Goal: Task Accomplishment & Management: Manage account settings

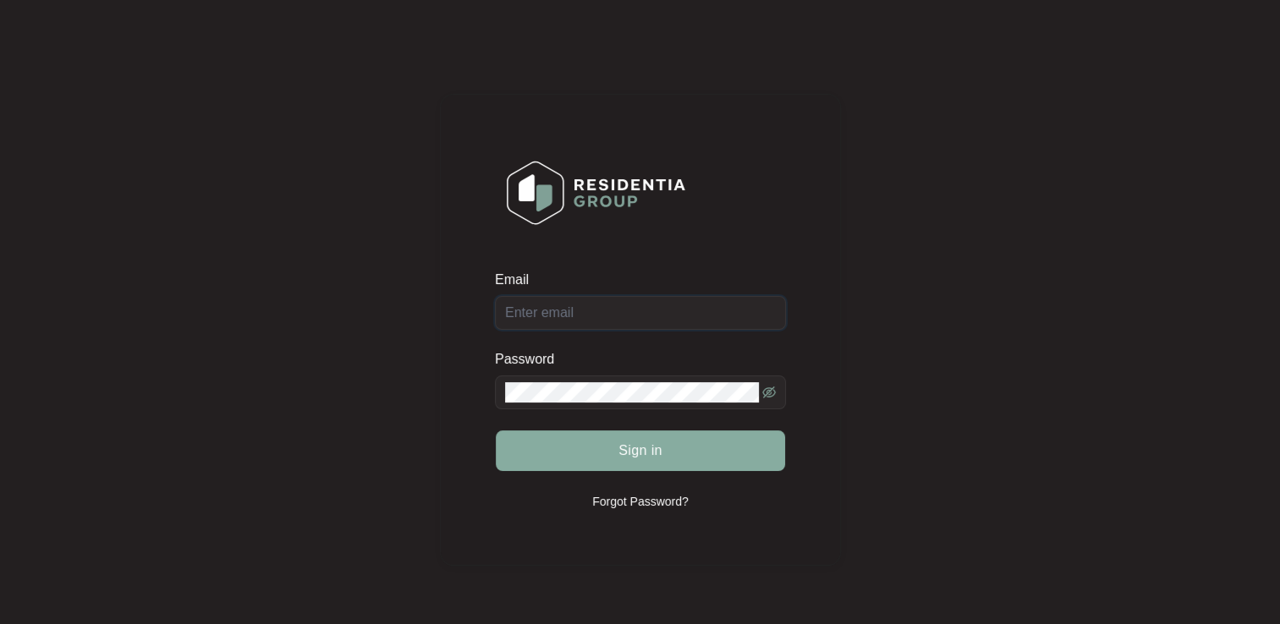
type input "[EMAIL_ADDRESS][DOMAIN_NAME]"
click at [697, 456] on button "Sign in" at bounding box center [640, 451] width 289 height 41
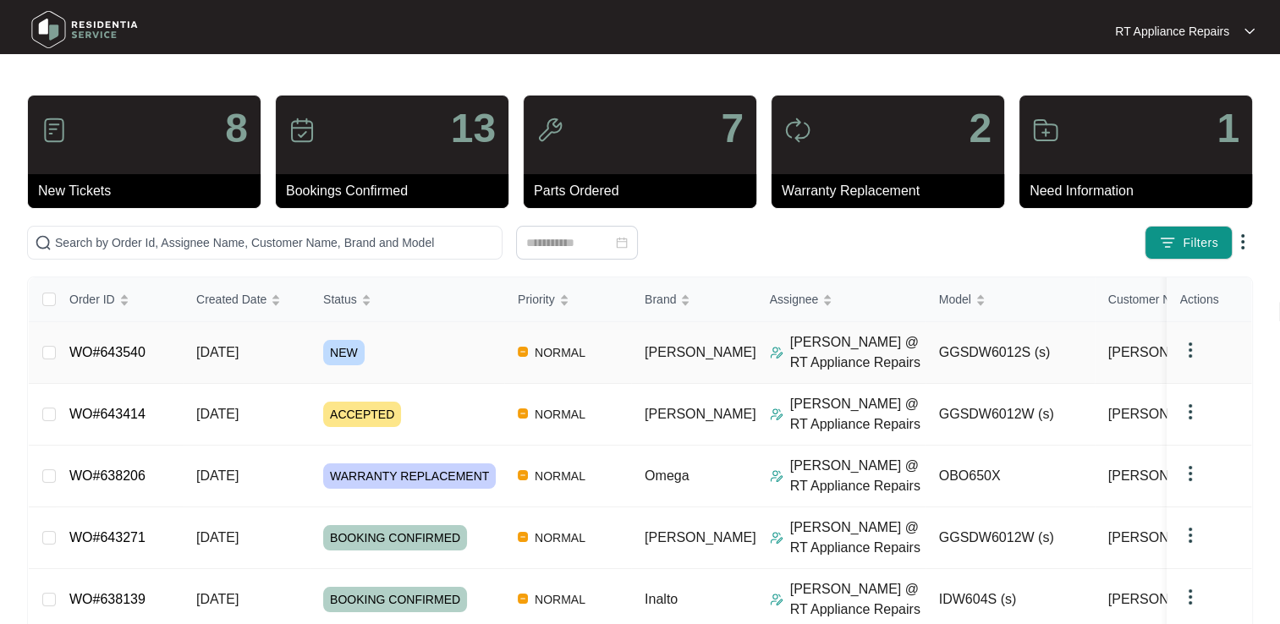
click at [127, 360] on link "WO#643540" at bounding box center [107, 352] width 76 height 14
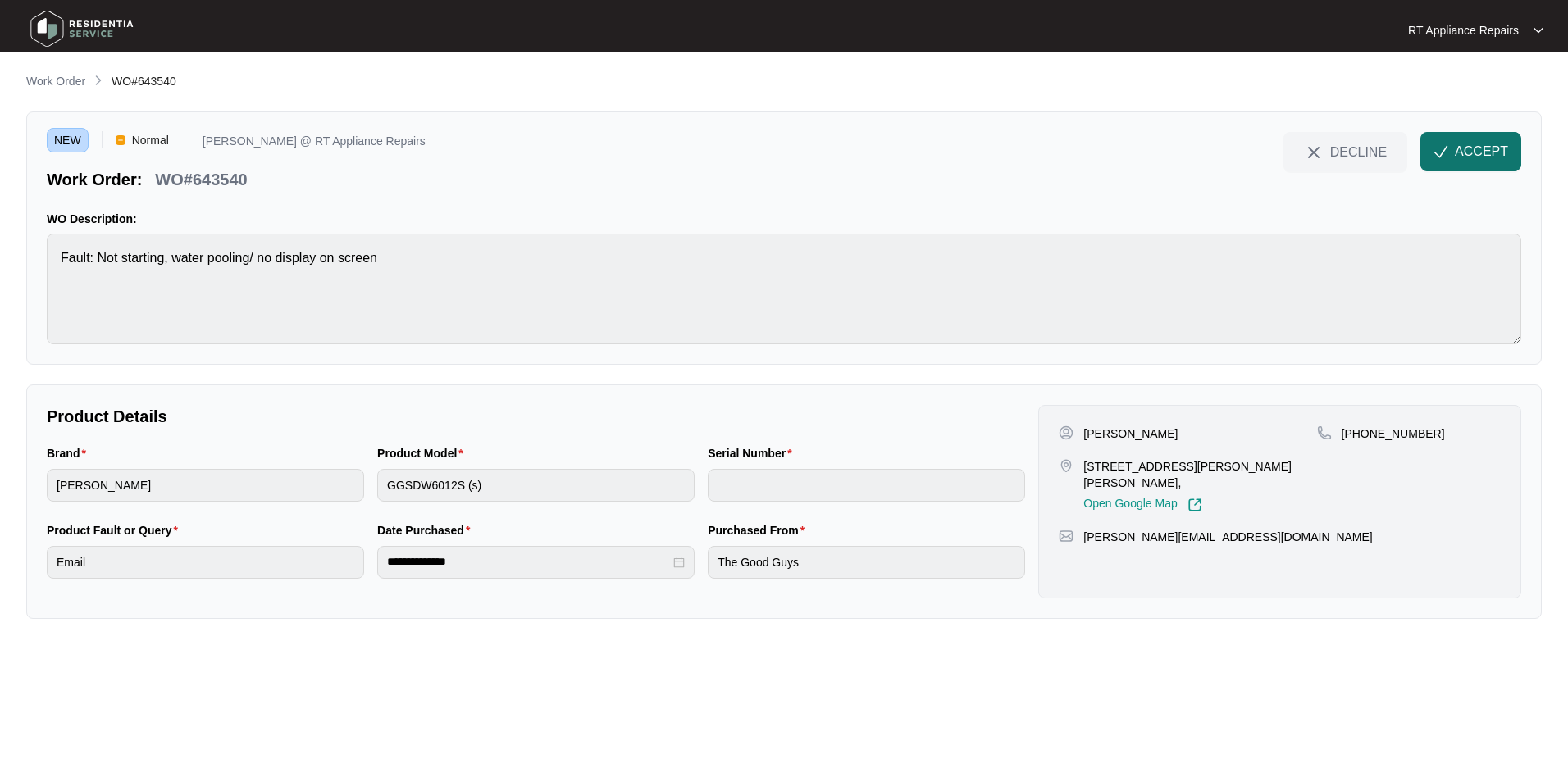
click at [1239, 152] on button "ACCEPT" at bounding box center [1470, 151] width 101 height 40
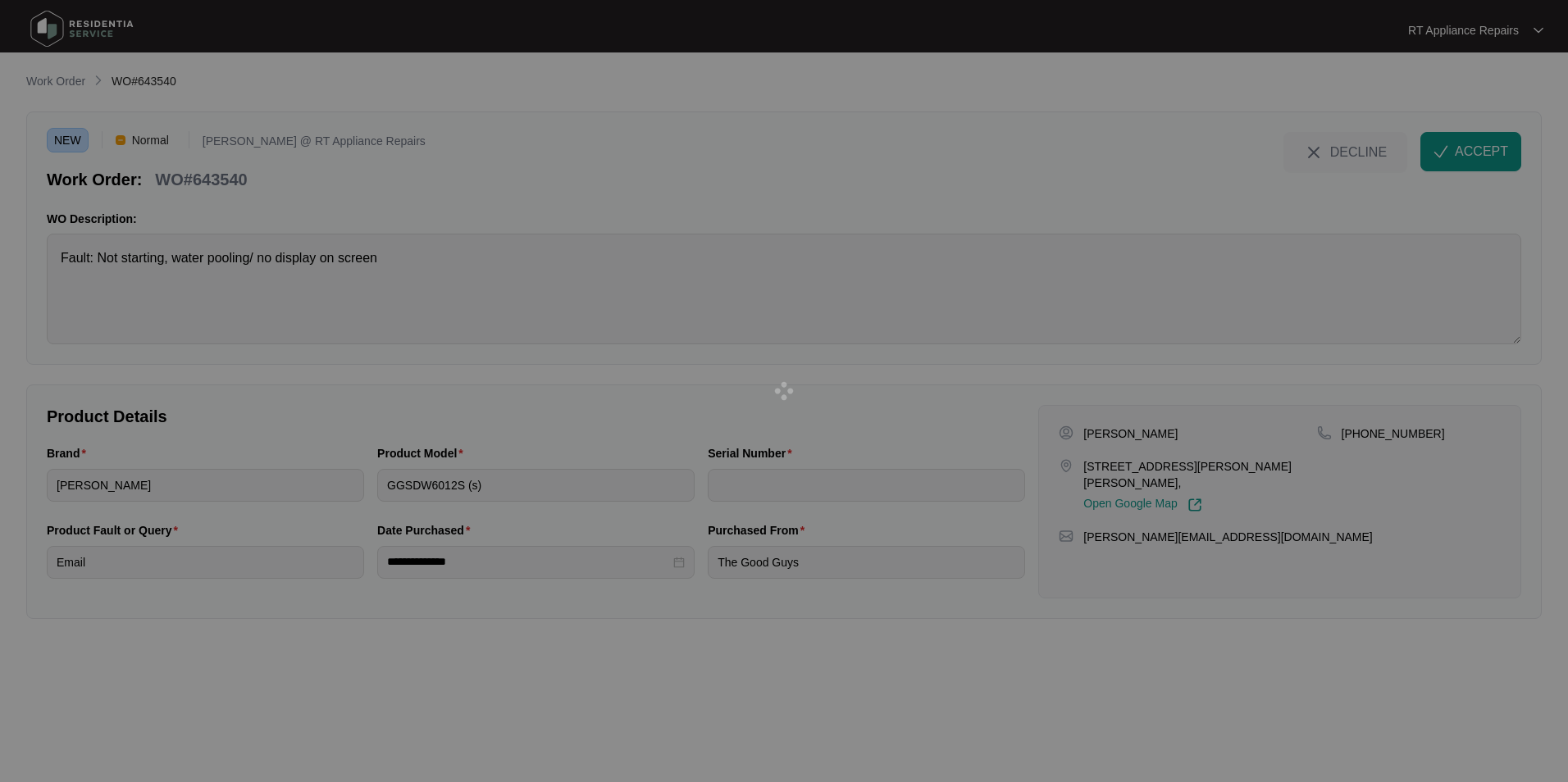
click at [157, 178] on div at bounding box center [784, 391] width 1568 height 782
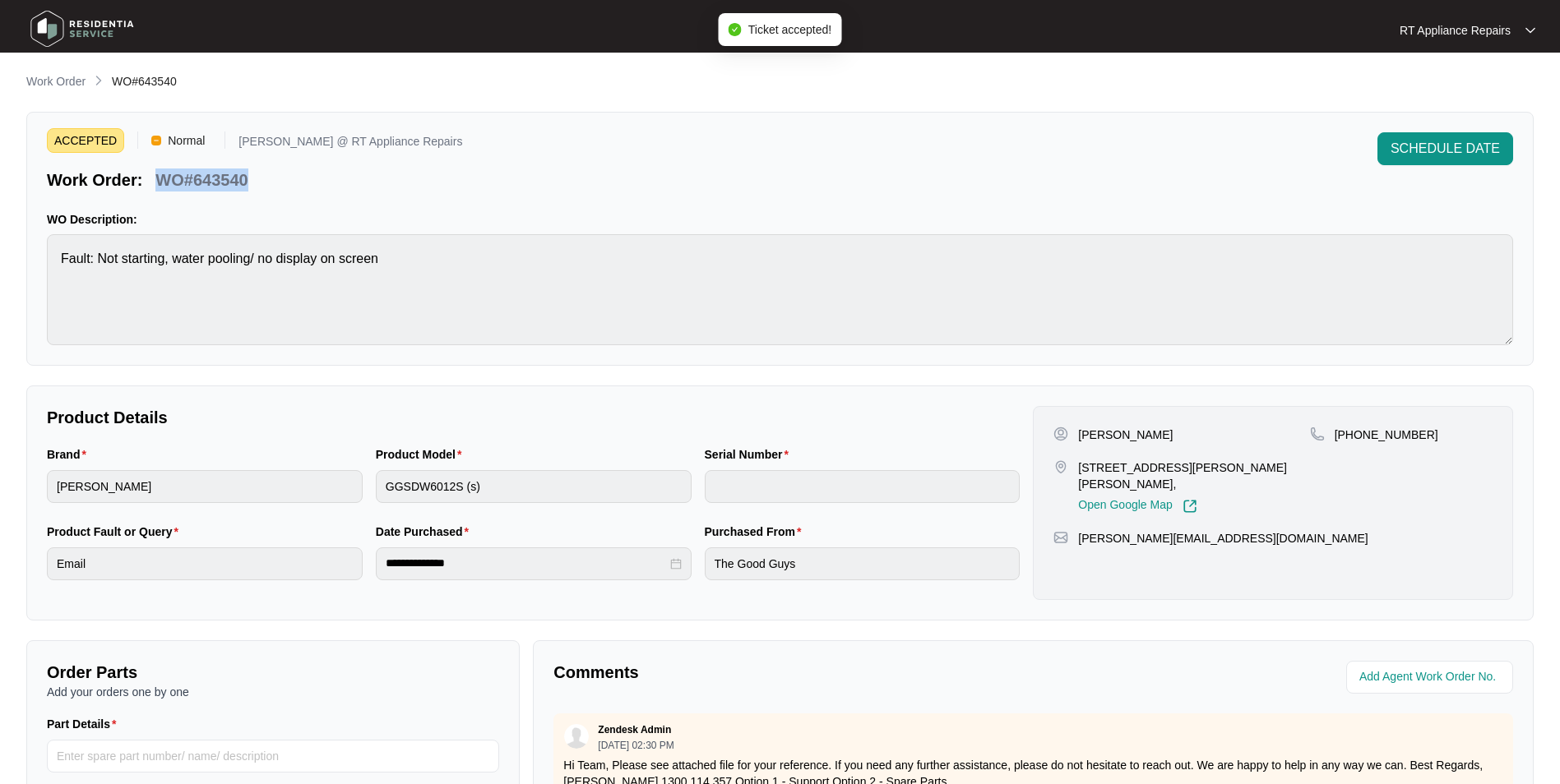
drag, startPoint x: 157, startPoint y: 179, endPoint x: 256, endPoint y: 182, distance: 99.0
click at [256, 182] on div "Work Order: WO#643540" at bounding box center [254, 178] width 415 height 29
copy p "WO#643540"
click at [670, 216] on p "WO Description:" at bounding box center [780, 219] width 1467 height 17
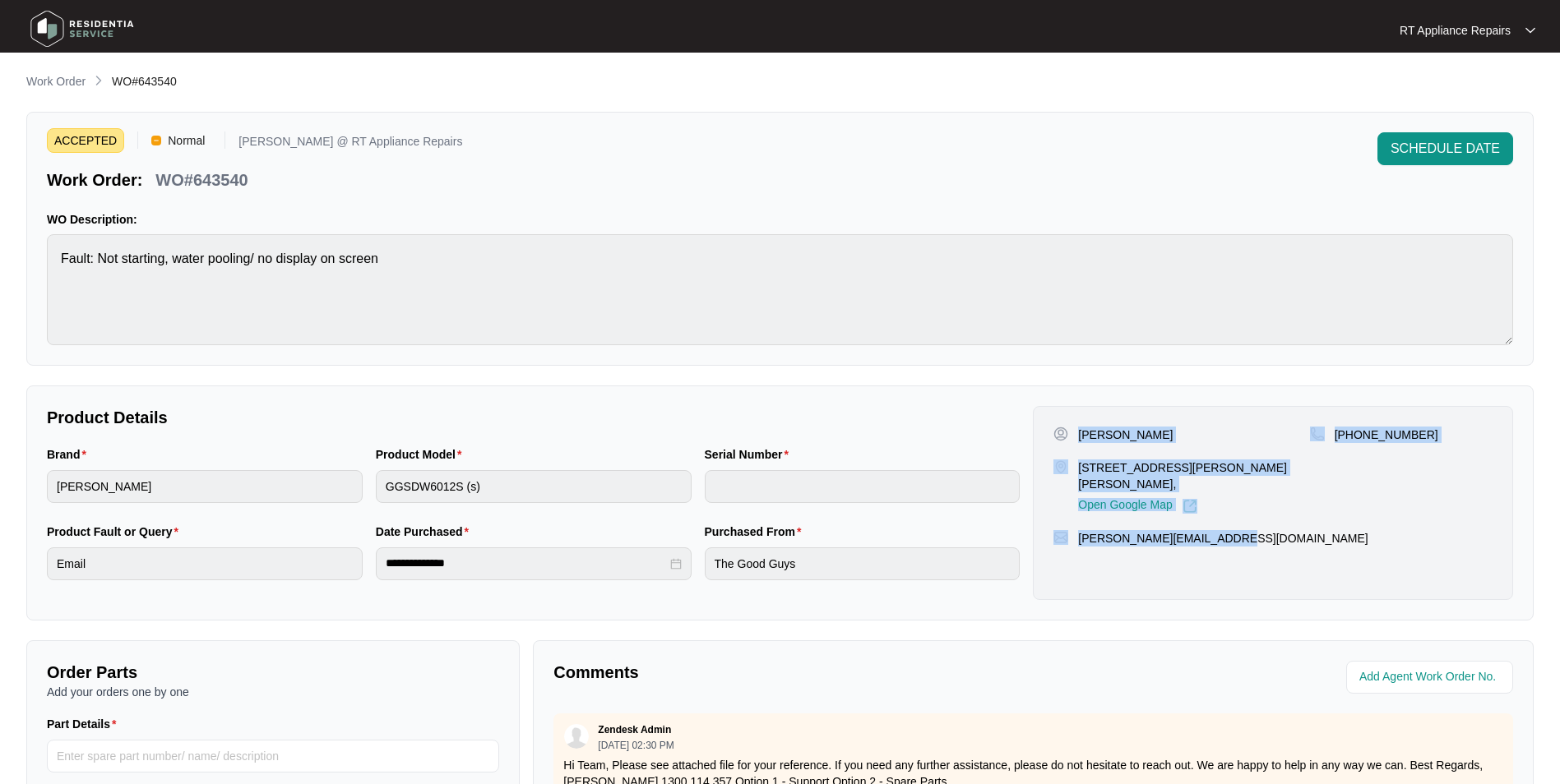
drag, startPoint x: 1079, startPoint y: 432, endPoint x: 1202, endPoint y: 520, distance: 151.2
click at [1233, 526] on div "[PERSON_NAME] [STREET_ADDRESS][PERSON_NAME][PERSON_NAME], Open Google Map [PHON…" at bounding box center [1273, 503] width 480 height 194
copy div "[PERSON_NAME] [STREET_ADDRESS][PERSON_NAME][PERSON_NAME], Open Google Map [PHON…"
click at [1243, 443] on div "[PHONE_NUMBER]" at bounding box center [1402, 470] width 183 height 87
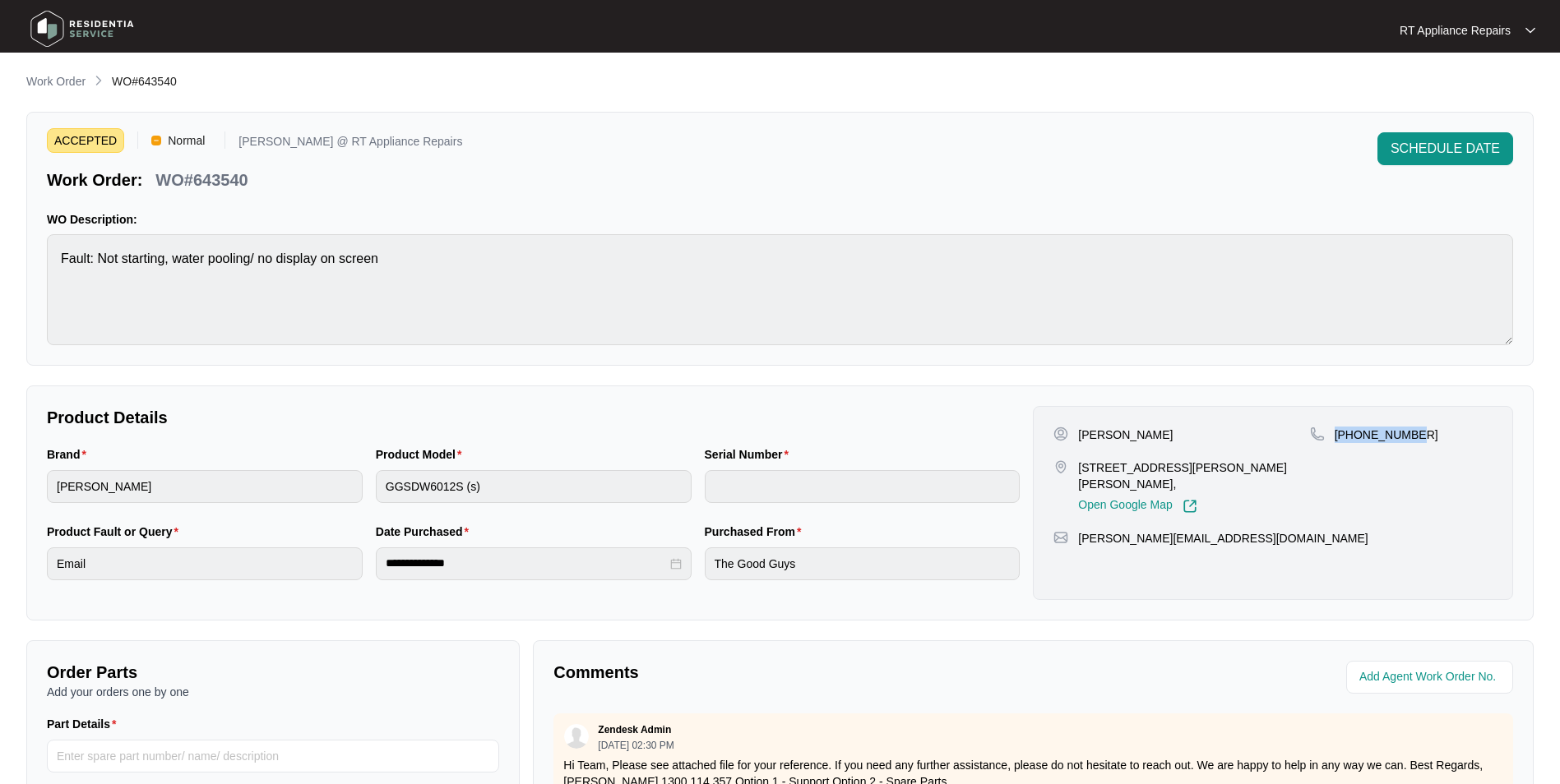
drag, startPoint x: 1336, startPoint y: 434, endPoint x: 1418, endPoint y: 435, distance: 82.0
click at [1243, 435] on div "[PHONE_NUMBER]" at bounding box center [1402, 434] width 183 height 17
copy p "[PHONE_NUMBER]"
click at [1243, 154] on span "SCHEDULE DATE" at bounding box center [1445, 149] width 110 height 19
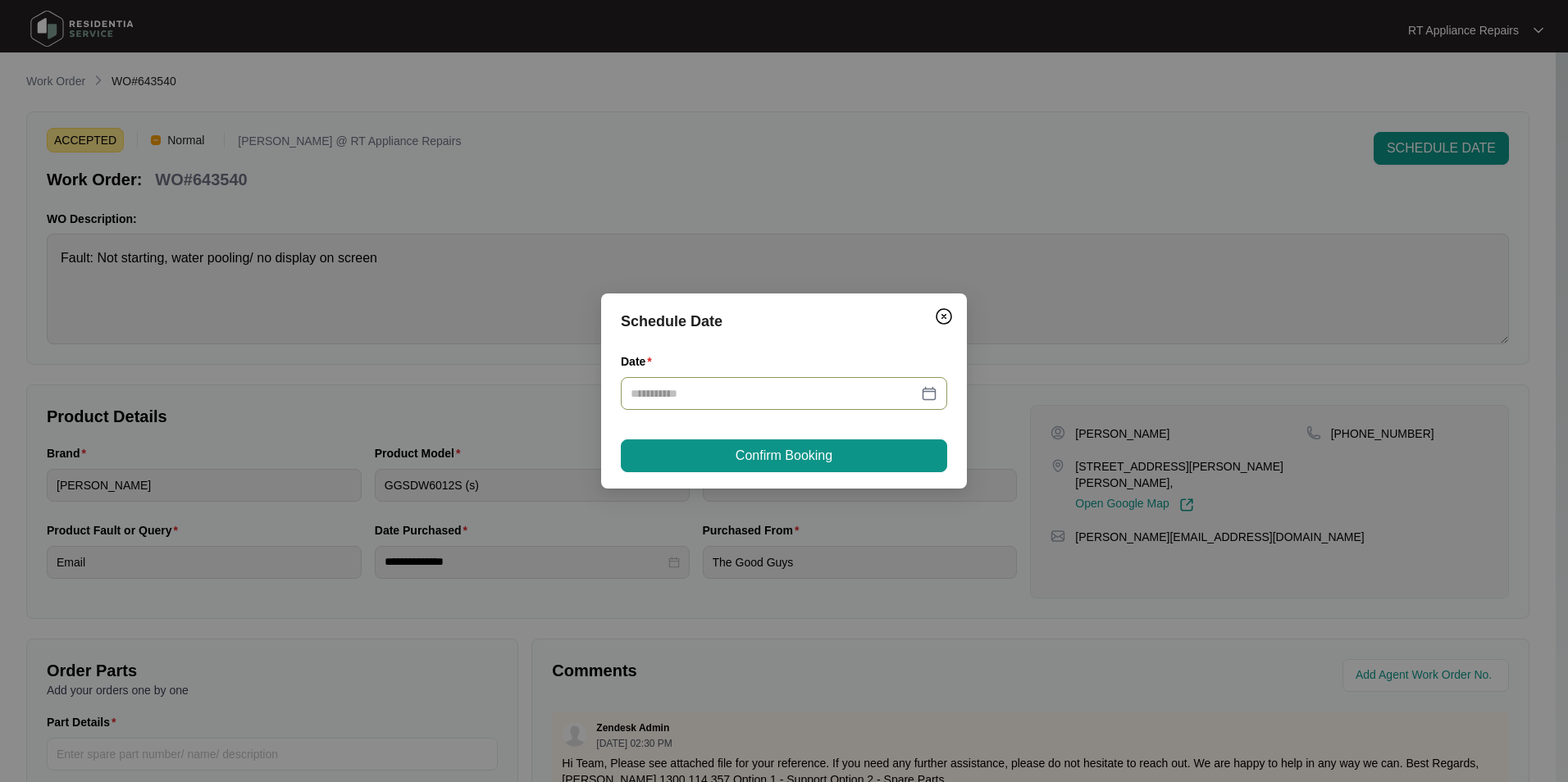
click at [790, 387] on input "Date" at bounding box center [774, 393] width 287 height 18
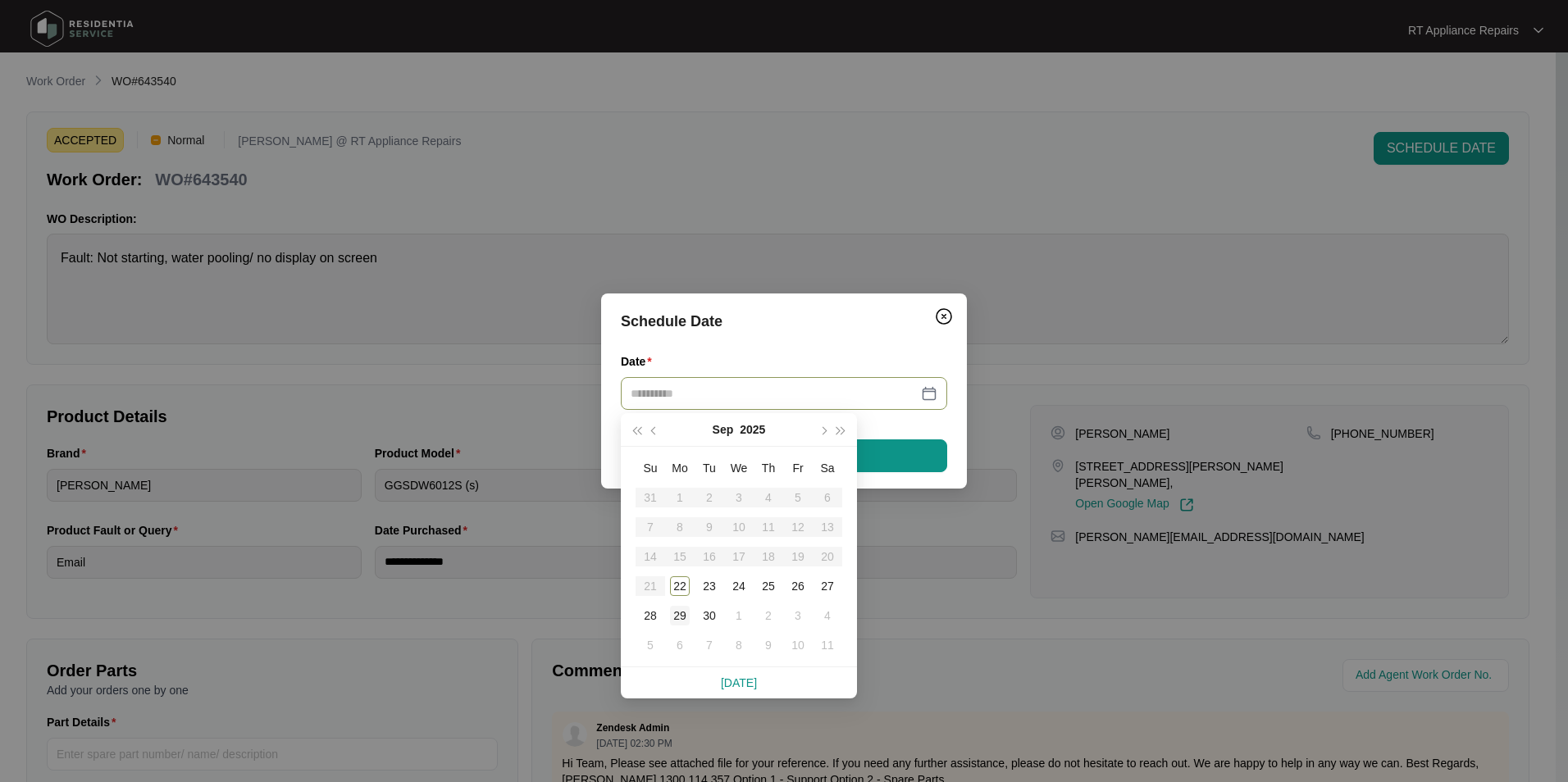
click at [685, 605] on div "29" at bounding box center [679, 615] width 19 height 19
type input "**********"
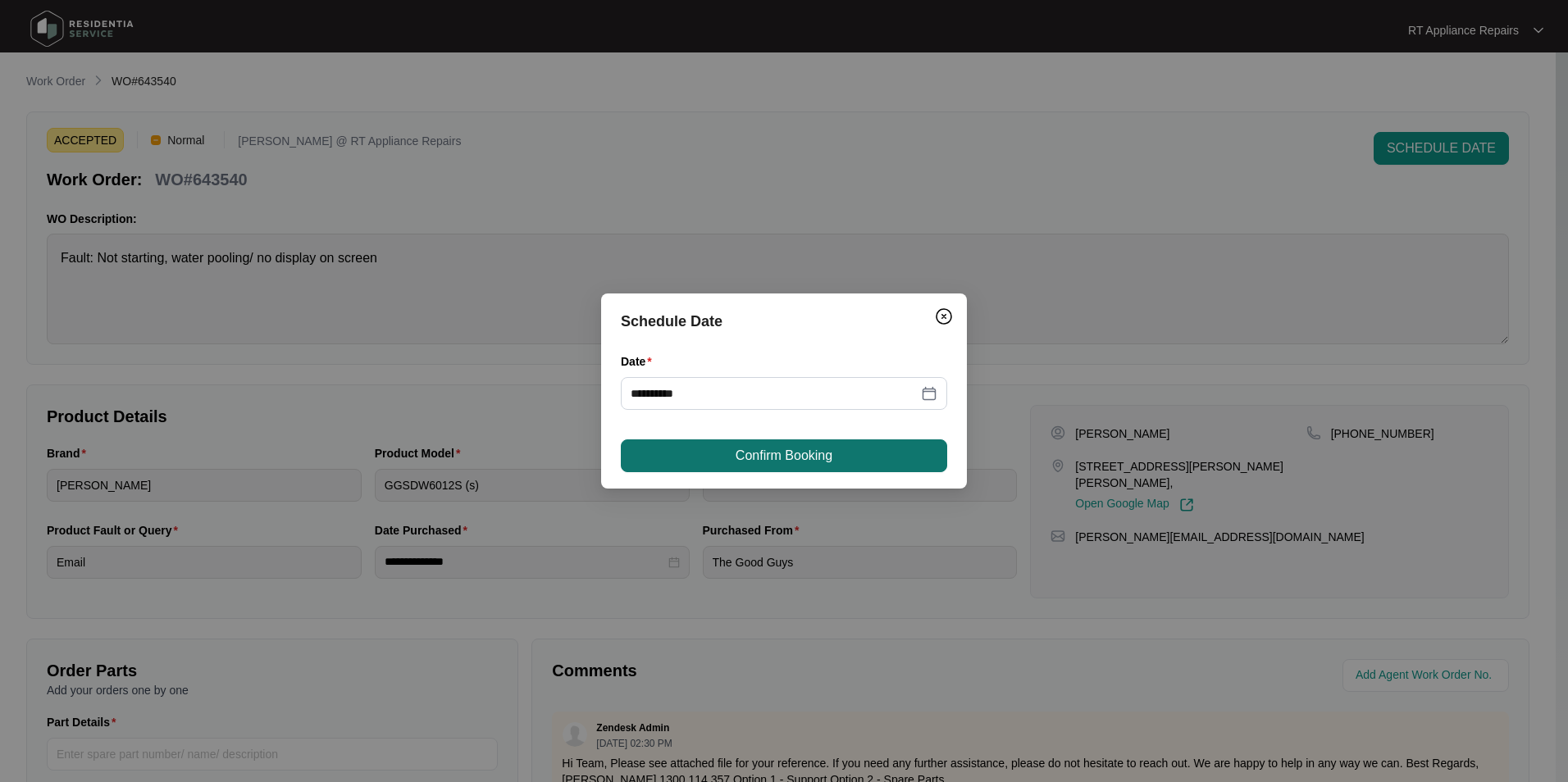
click at [848, 453] on button "Confirm Booking" at bounding box center [784, 456] width 327 height 33
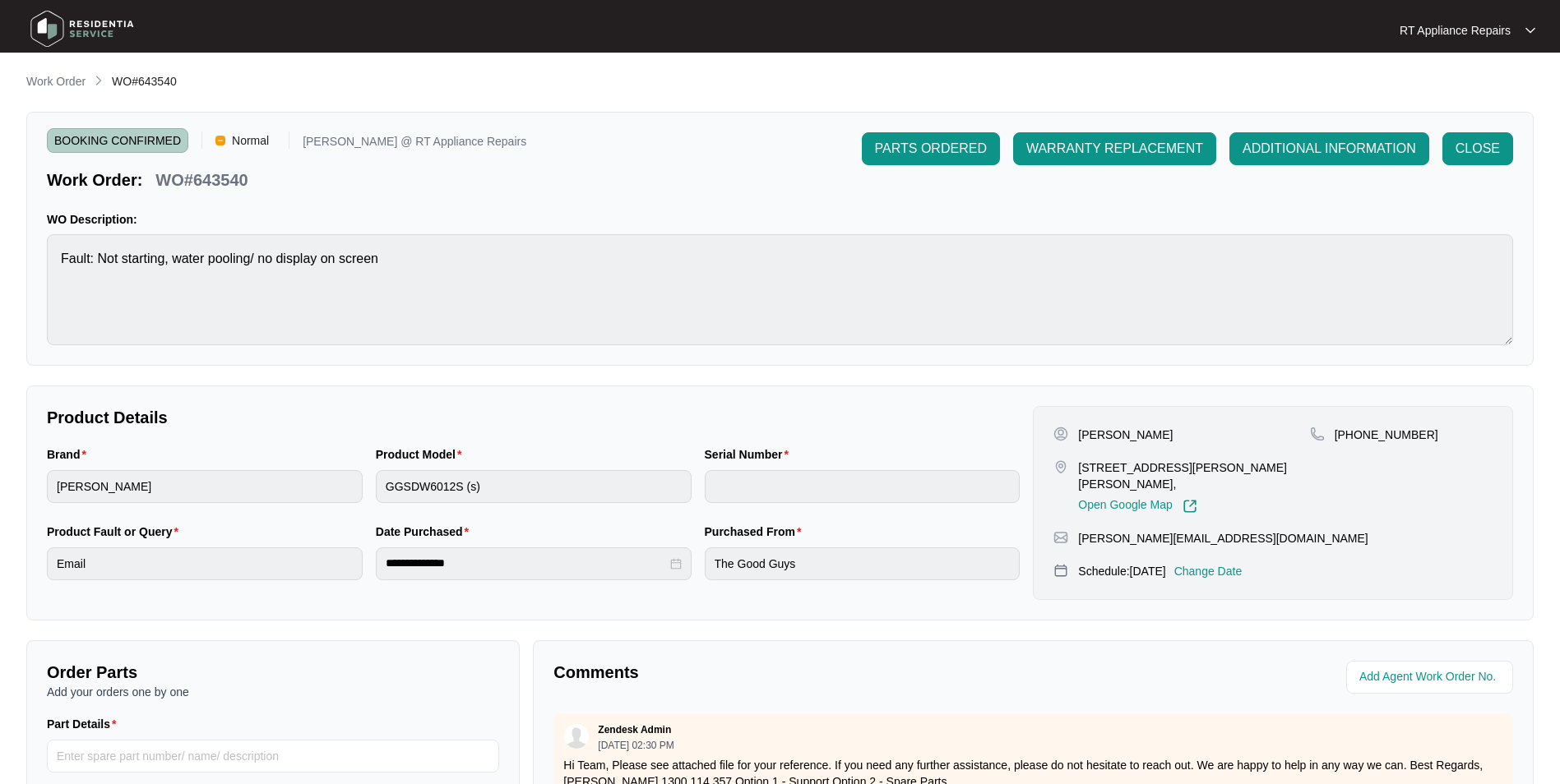
click at [1243, 31] on p "RT Appliance Repairs" at bounding box center [1455, 30] width 111 height 17
click at [1243, 89] on p "Log Out" at bounding box center [1480, 86] width 83 height 17
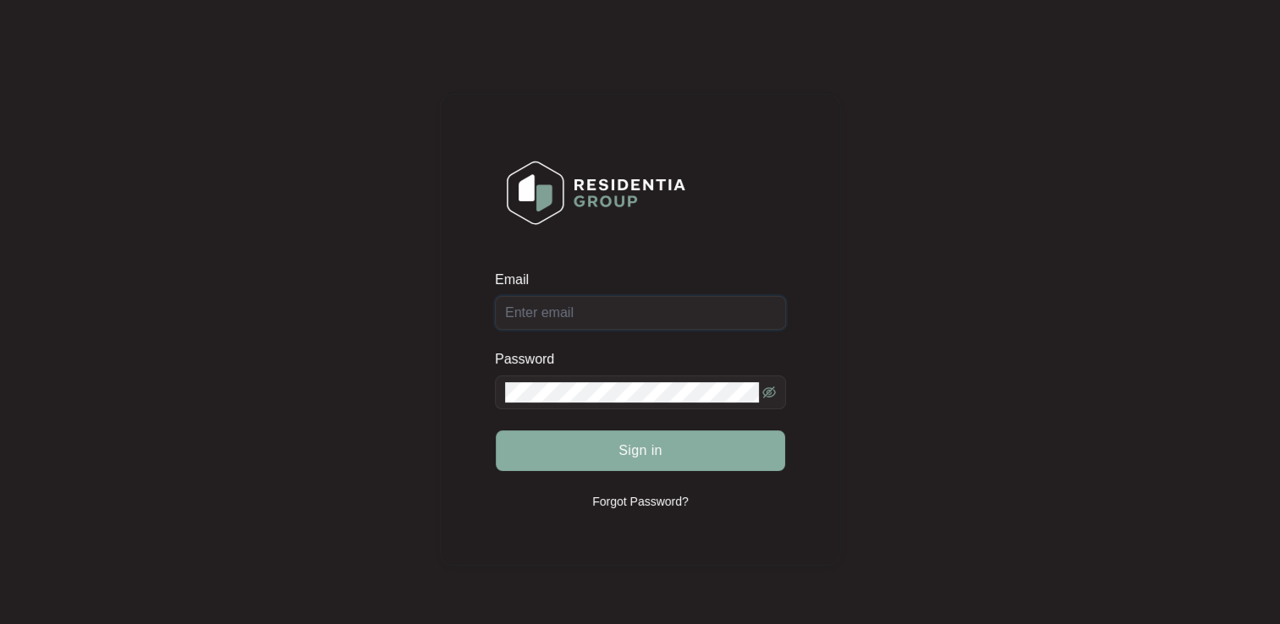
type input "[EMAIL_ADDRESS][DOMAIN_NAME]"
click at [663, 456] on button "Sign in" at bounding box center [640, 451] width 289 height 41
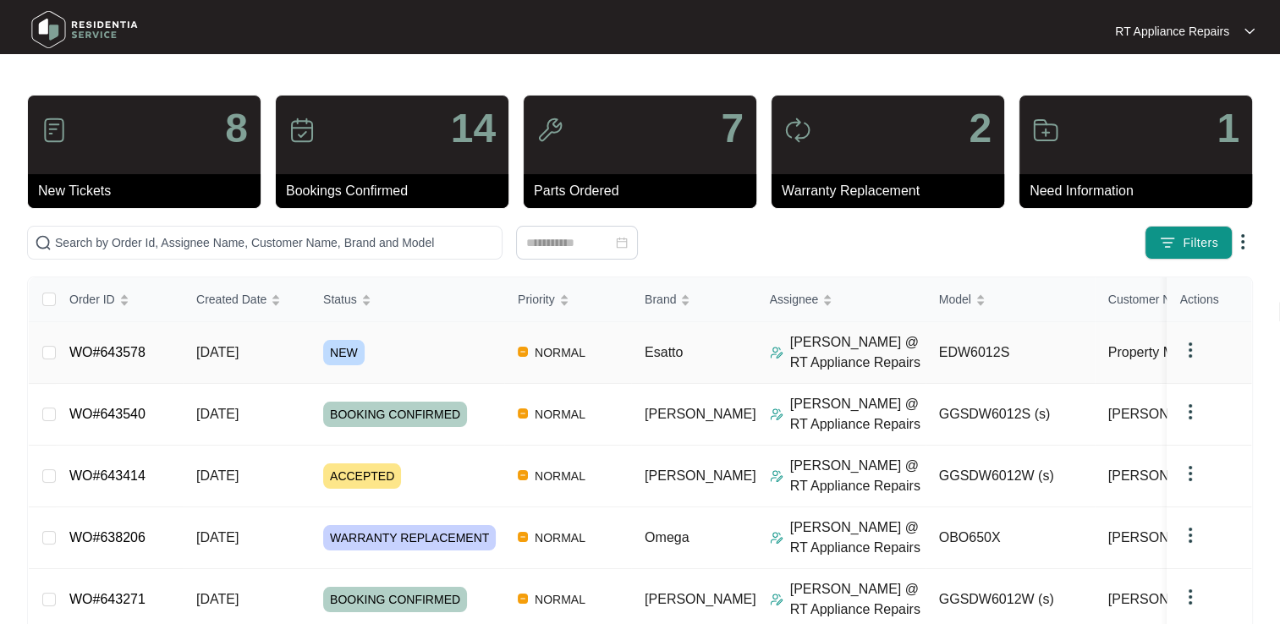
click at [124, 354] on link "WO#643578" at bounding box center [107, 352] width 76 height 14
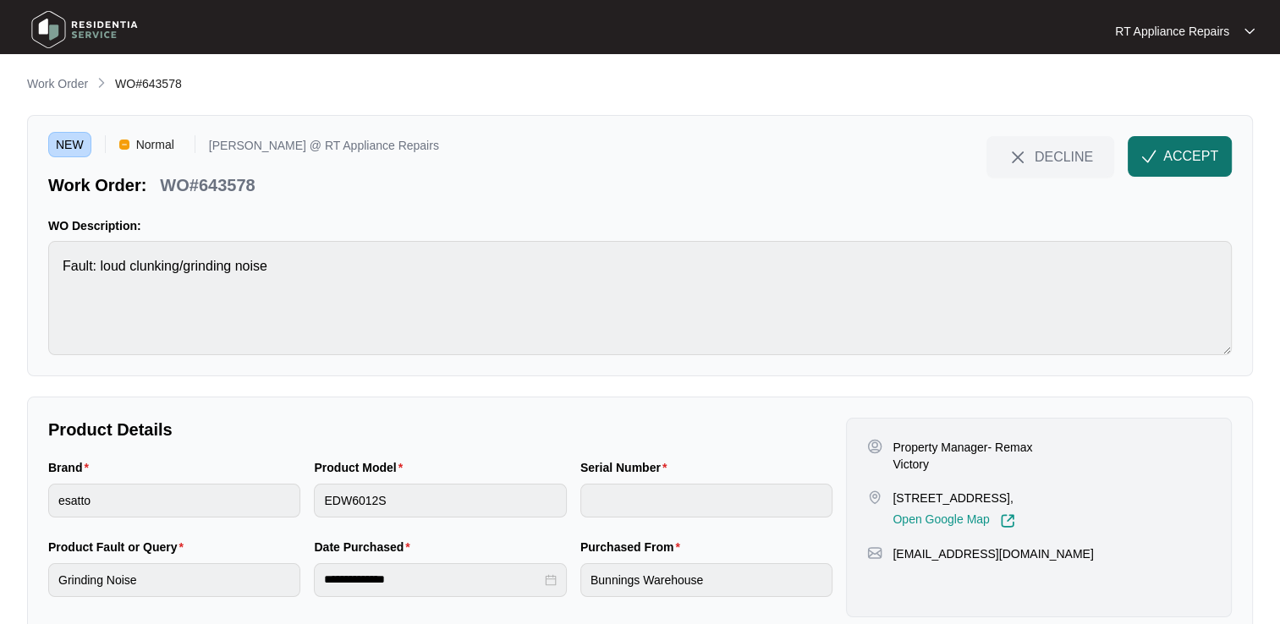
click at [1158, 157] on button "ACCEPT" at bounding box center [1180, 156] width 104 height 41
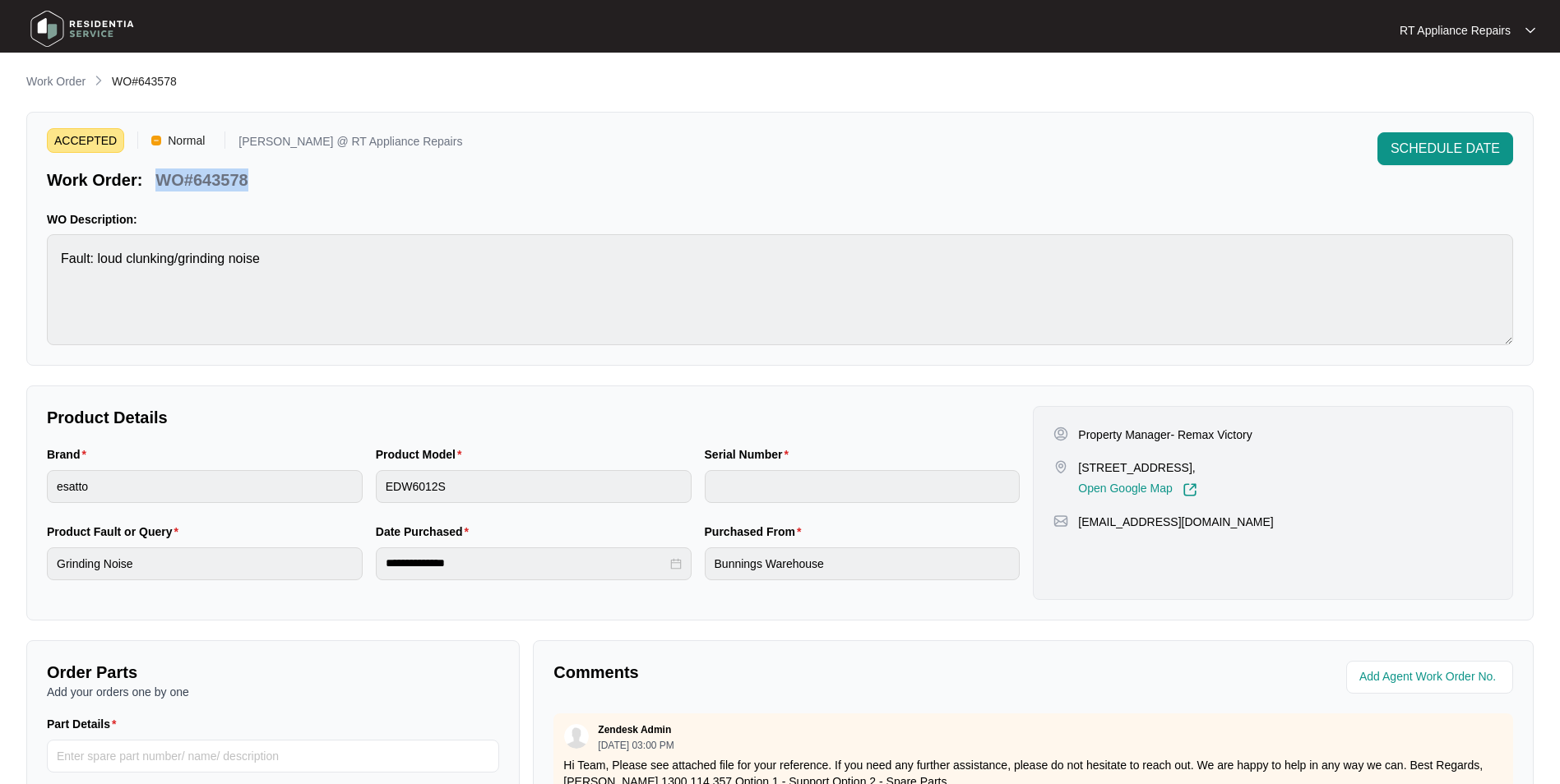
drag, startPoint x: 160, startPoint y: 181, endPoint x: 252, endPoint y: 182, distance: 92.0
click at [252, 182] on div "WO#643578" at bounding box center [201, 178] width 105 height 29
click at [425, 203] on div "ACCEPTED Normal Ross @ RT Appliance Repairs Work Order: WO#643578 SCHEDULE DATE…" at bounding box center [780, 238] width 1508 height 254
drag, startPoint x: 1081, startPoint y: 437, endPoint x: 1265, endPoint y: 513, distance: 199.1
click at [1243, 513] on div "Property Manager- Remax Victory 1/12 Basalt St, Caboolture QLD 4510, Open Googl…" at bounding box center [1273, 503] width 480 height 194
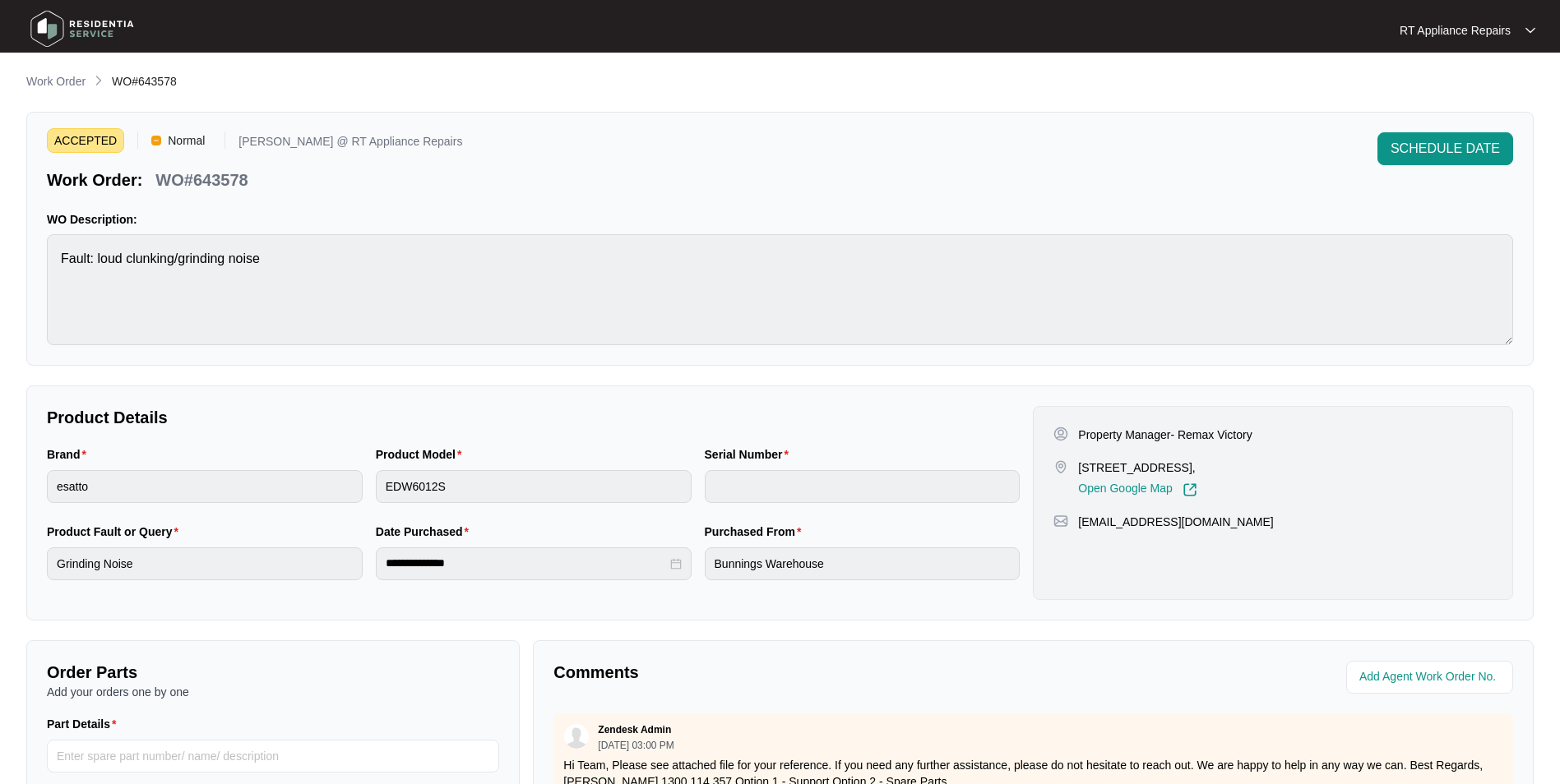
copy div "Property Manager- Remax Victory 1/12 Basalt St, Caboolture QLD 4510, Open Googl…"
click at [1243, 140] on span "SCHEDULE DATE" at bounding box center [1445, 149] width 110 height 19
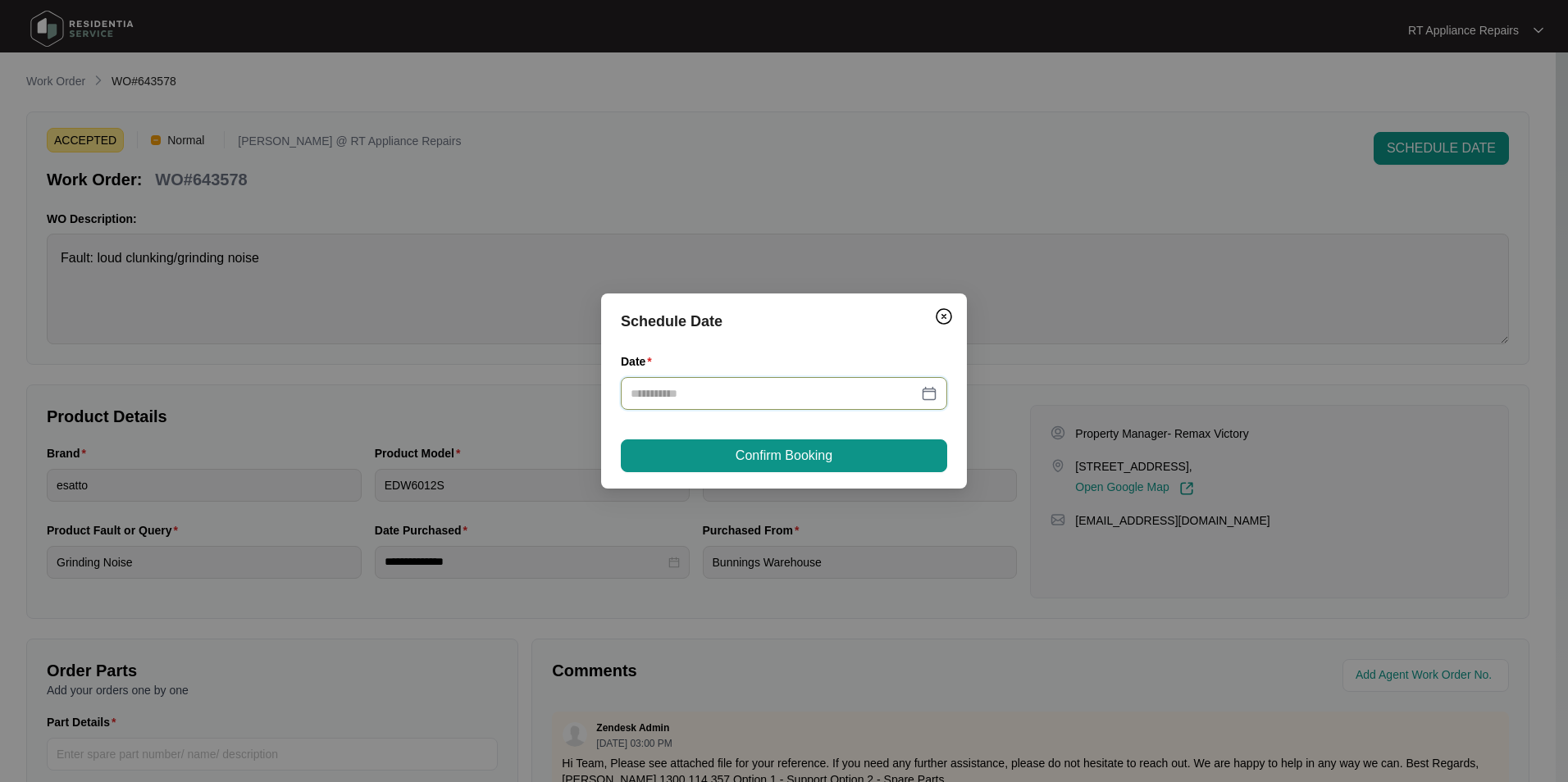
click at [675, 394] on input "Date" at bounding box center [774, 393] width 287 height 18
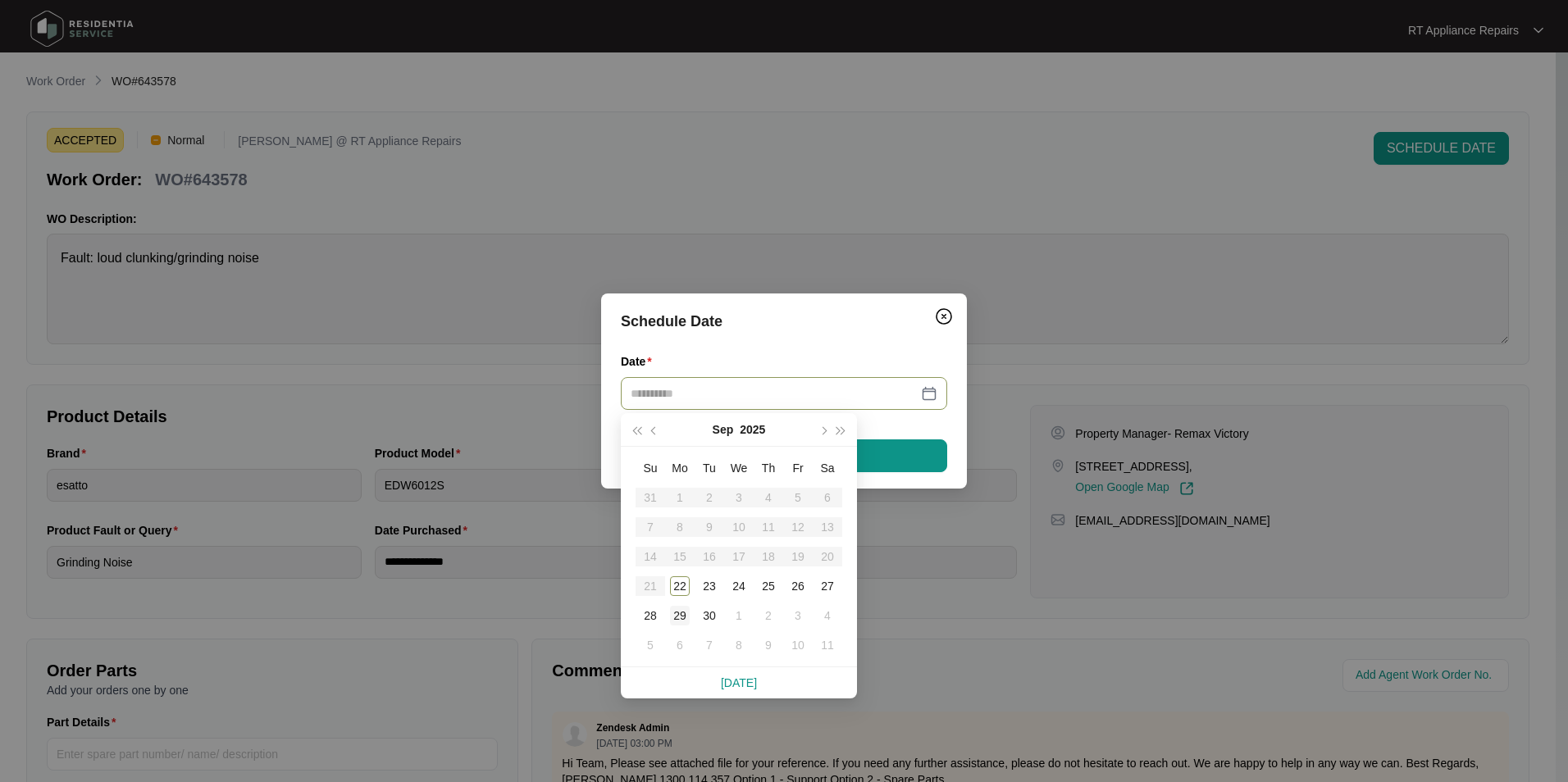
click at [685, 605] on div "29" at bounding box center [679, 615] width 19 height 19
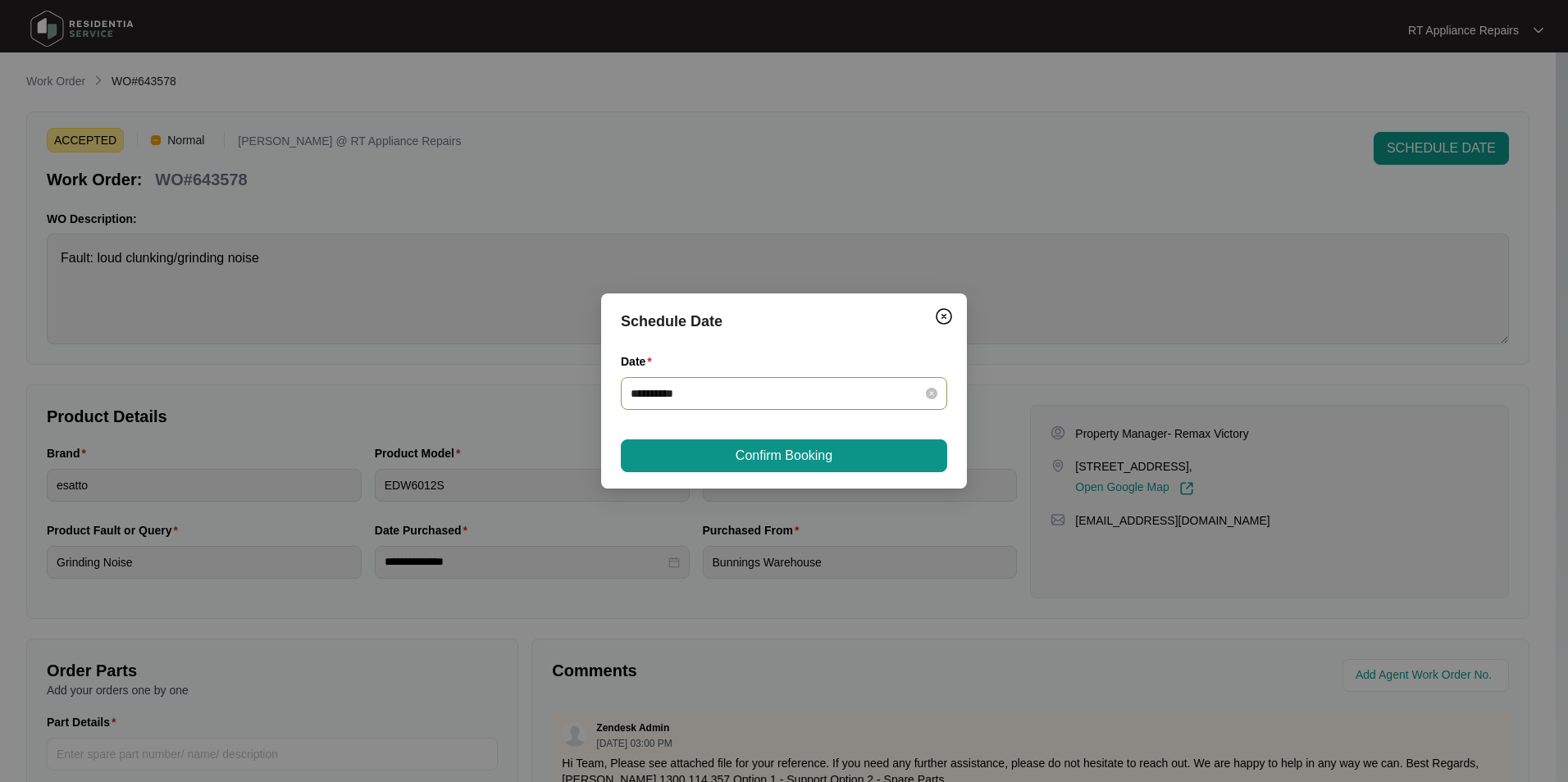
type input "**********"
click at [869, 460] on button "Confirm Booking" at bounding box center [784, 456] width 327 height 33
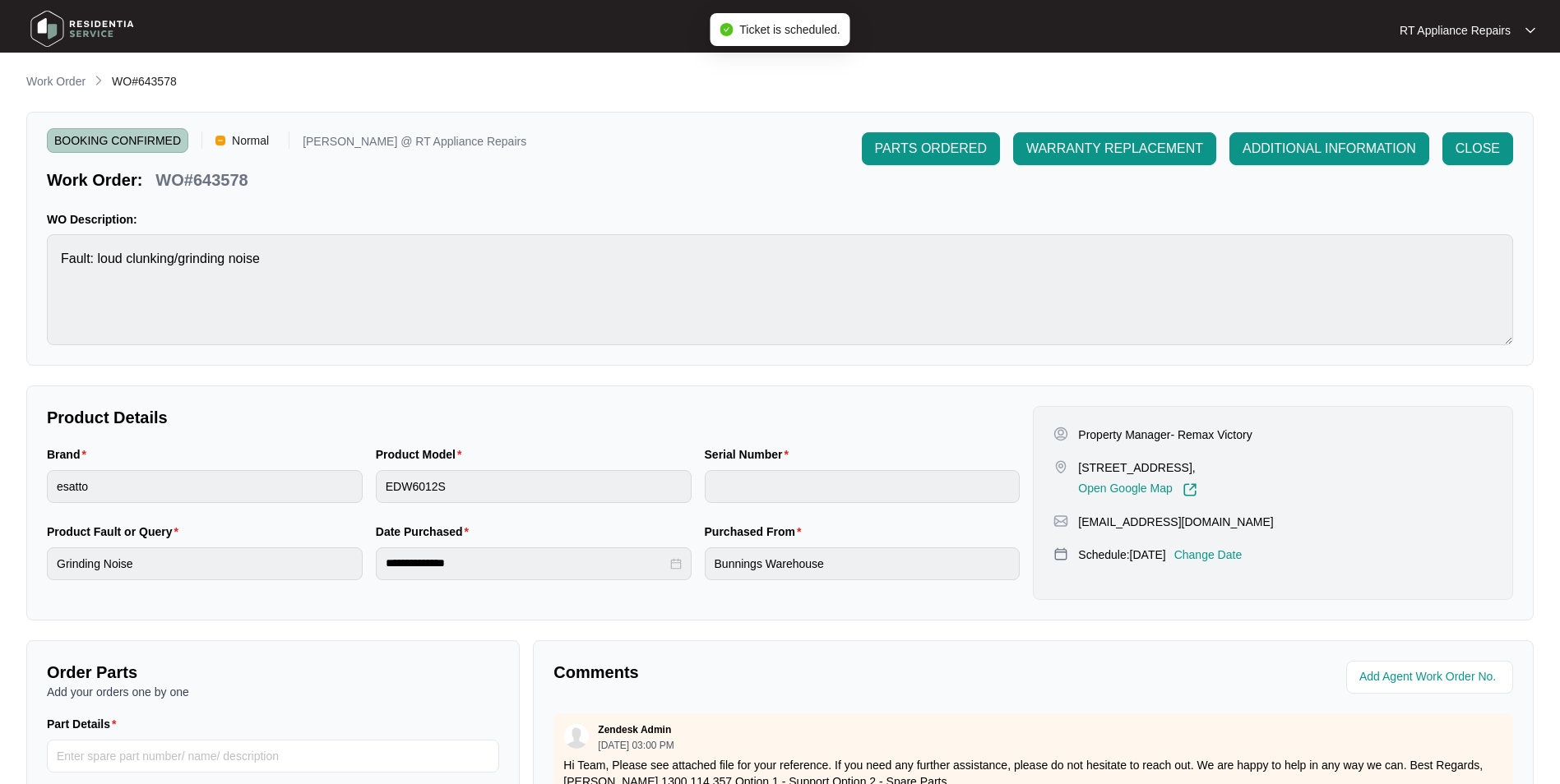
click at [1243, 28] on img at bounding box center [1531, 30] width 10 height 8
click at [1243, 88] on p "Log Out" at bounding box center [1480, 86] width 83 height 17
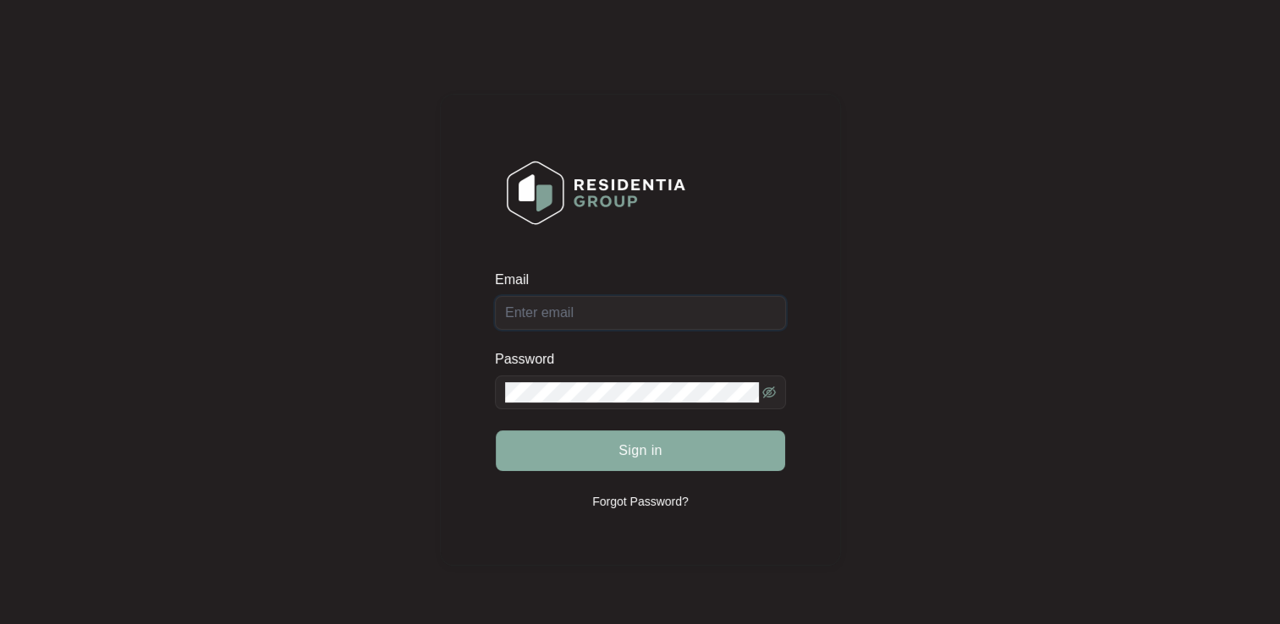
type input "[EMAIL_ADDRESS][DOMAIN_NAME]"
click at [581, 438] on button "Sign in" at bounding box center [640, 451] width 289 height 41
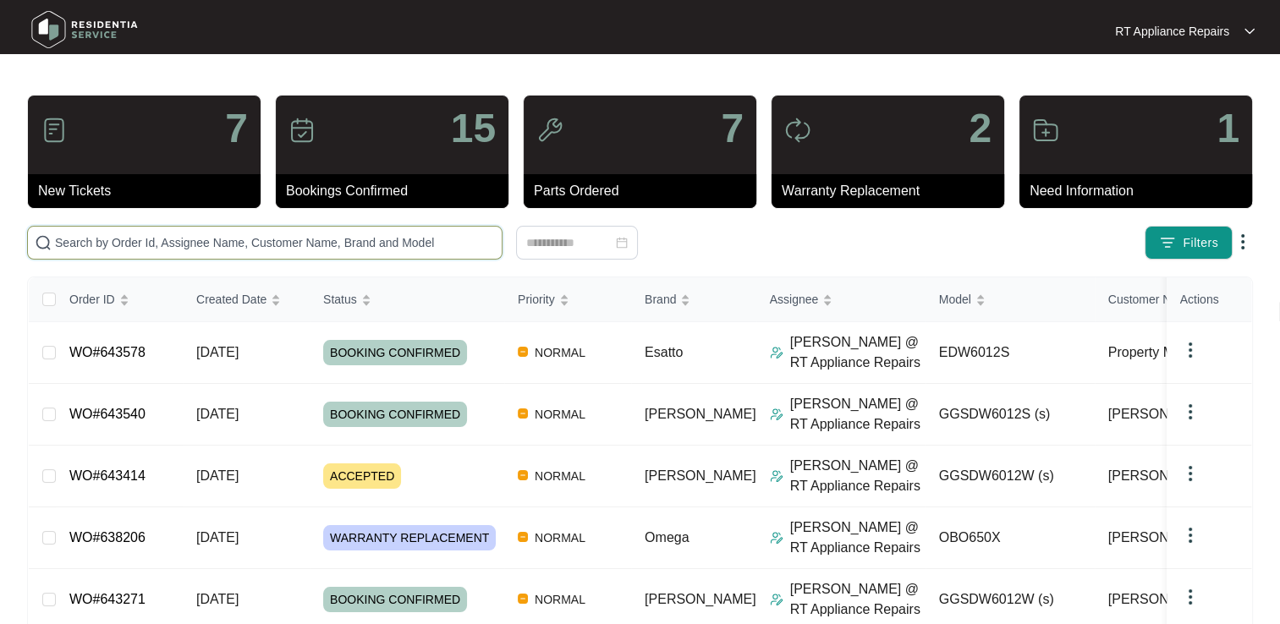
click at [409, 245] on input "text" at bounding box center [275, 243] width 440 height 19
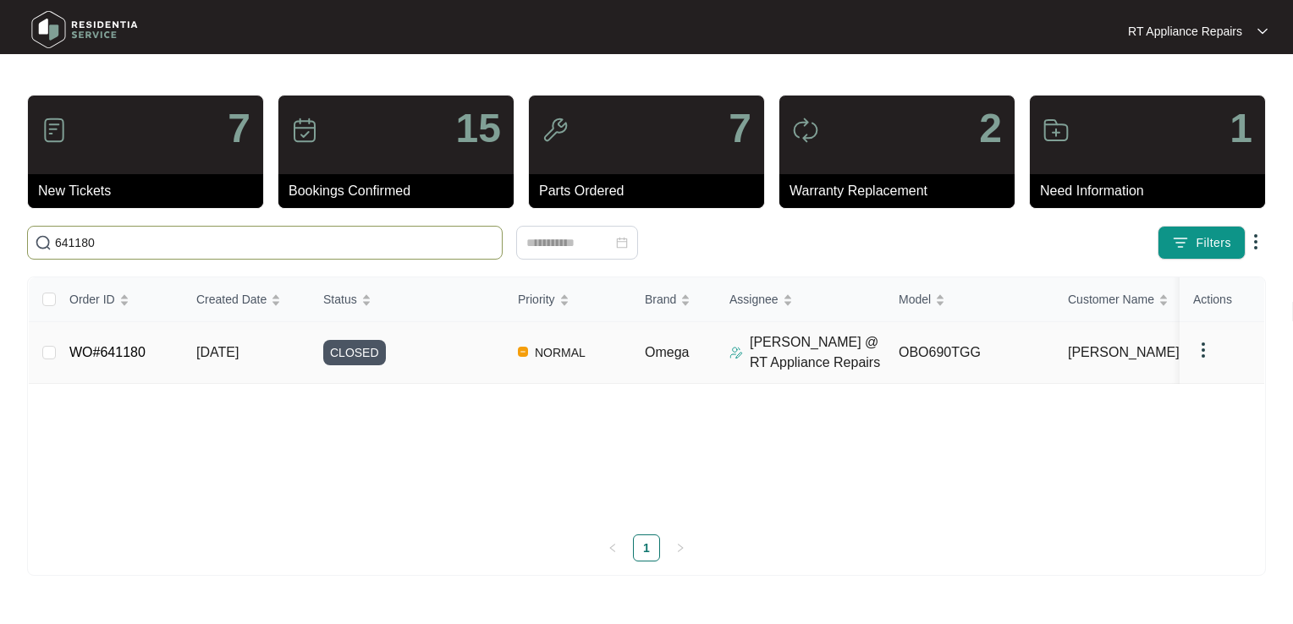
type input "641180"
click at [118, 354] on link "WO#641180" at bounding box center [107, 352] width 76 height 14
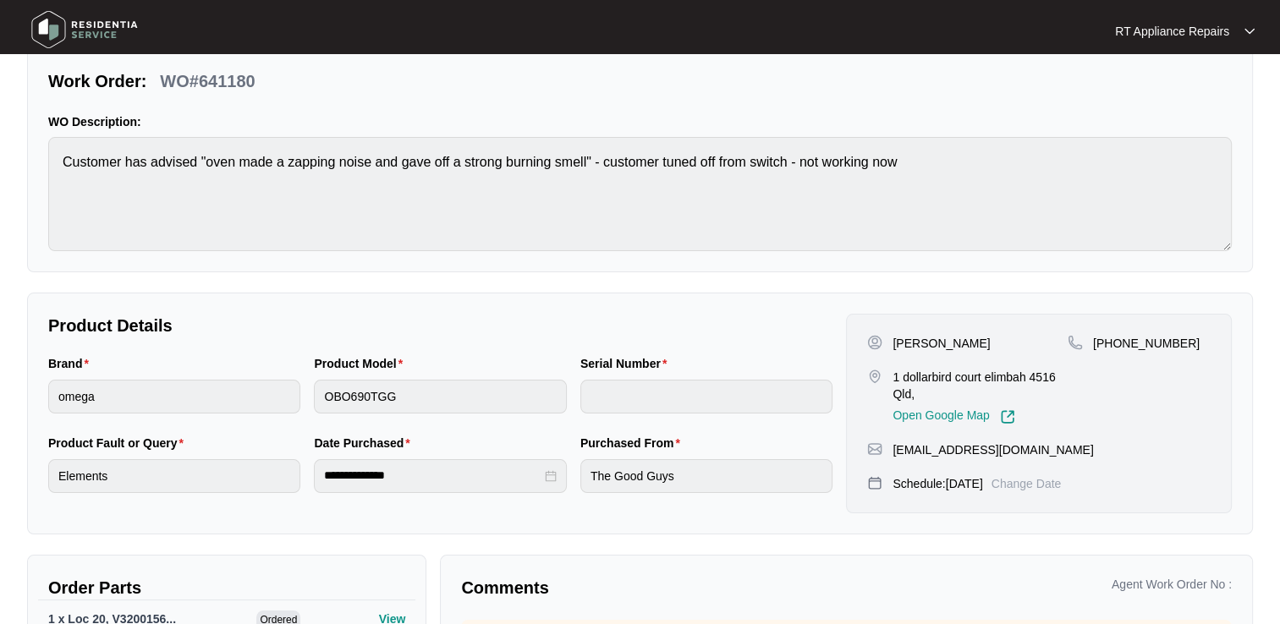
scroll to position [315, 0]
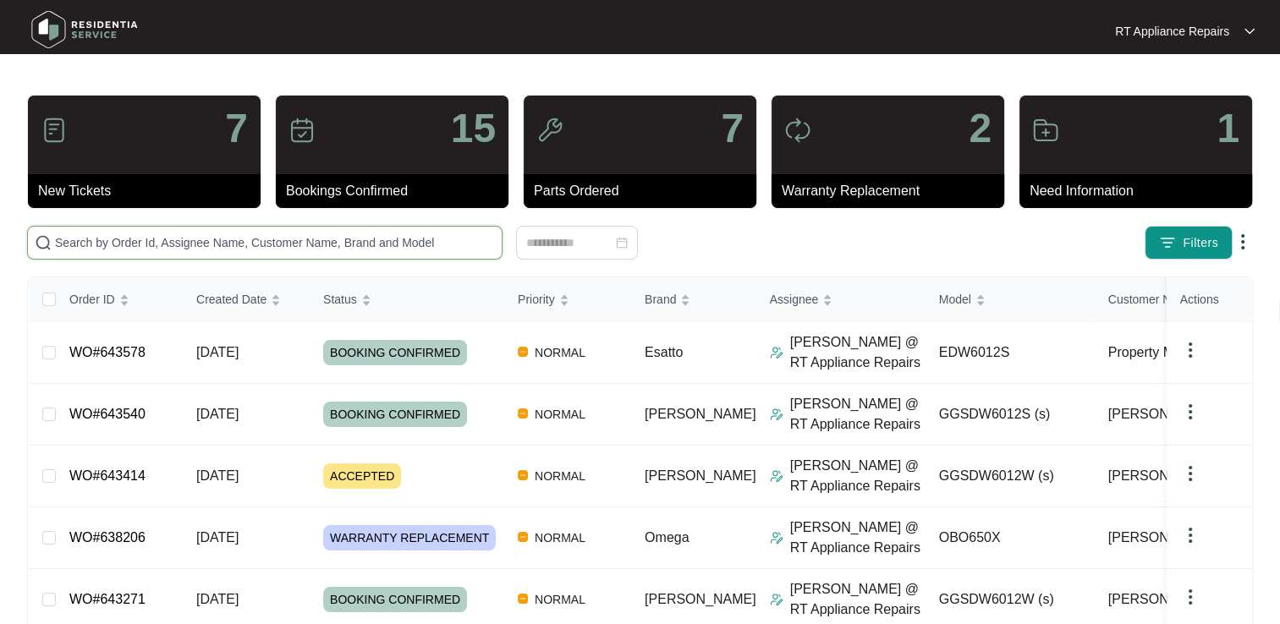
click at [373, 242] on input "text" at bounding box center [275, 243] width 440 height 19
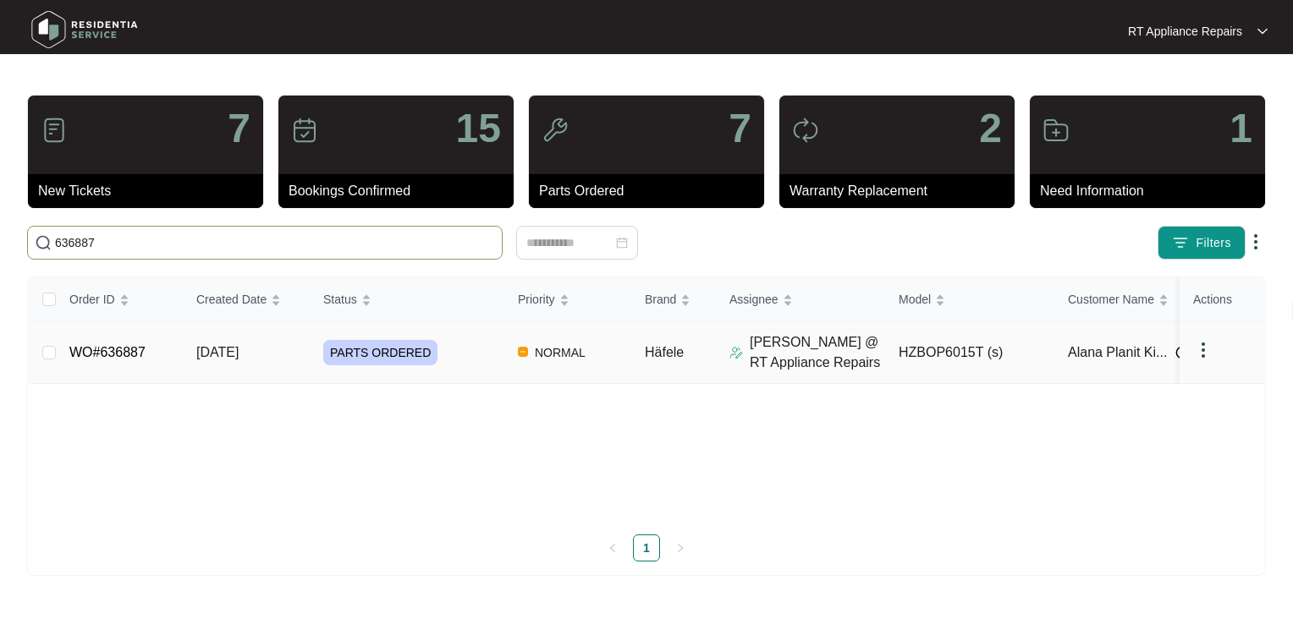
type input "636887"
click at [119, 357] on link "WO#636887" at bounding box center [107, 352] width 76 height 14
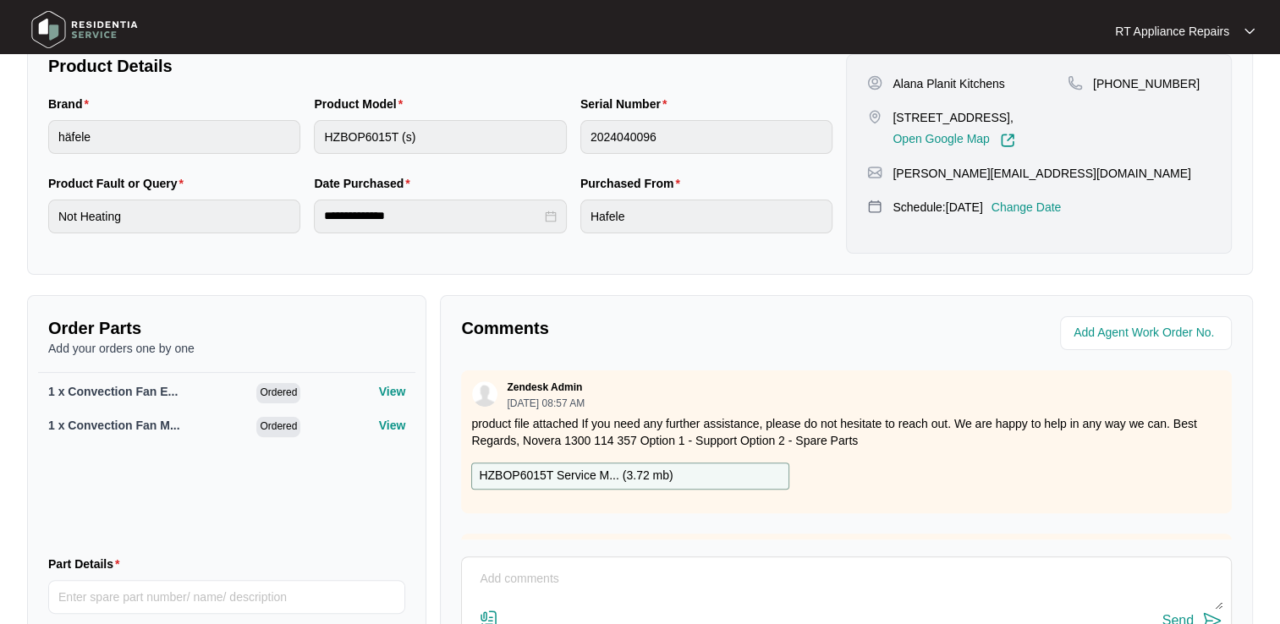
scroll to position [338, 0]
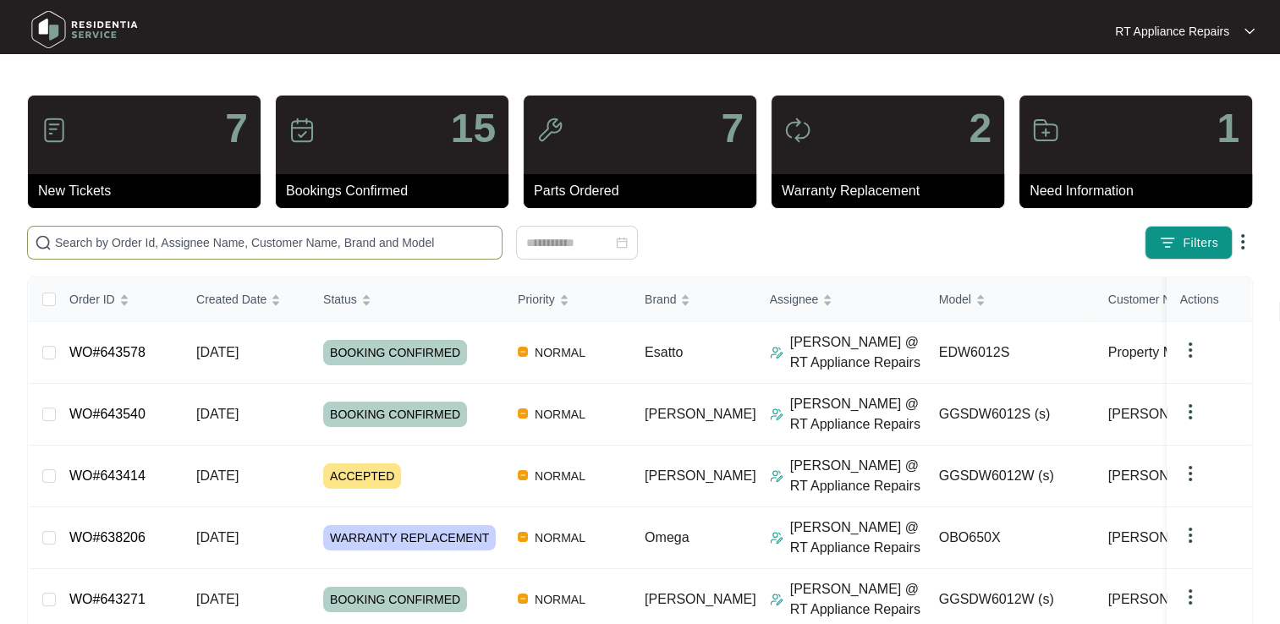
click at [227, 242] on input "text" at bounding box center [275, 243] width 440 height 19
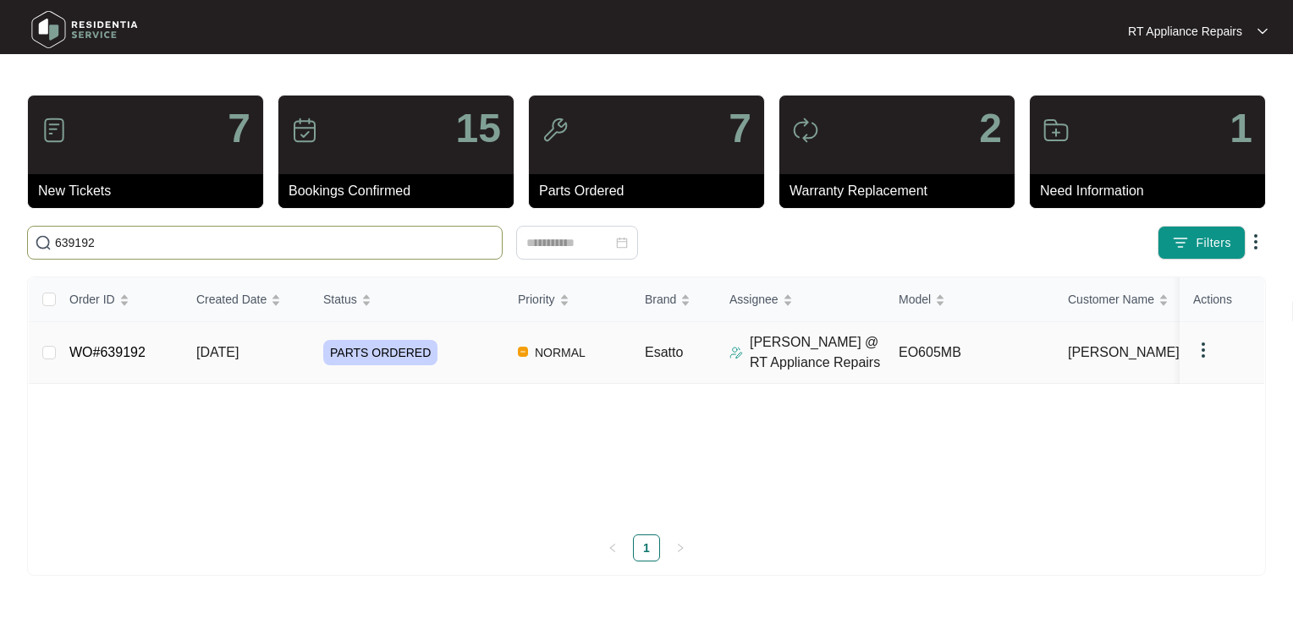
type input "639192"
click at [125, 355] on link "WO#639192" at bounding box center [107, 352] width 76 height 14
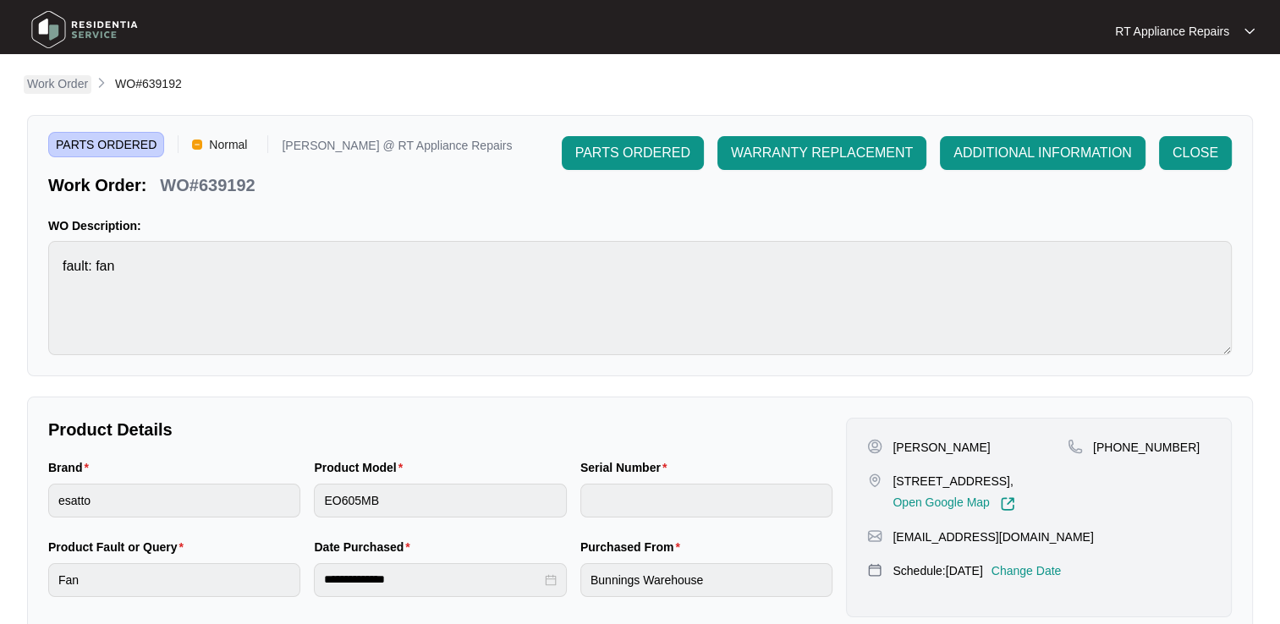
click at [61, 87] on p "Work Order" at bounding box center [57, 83] width 61 height 17
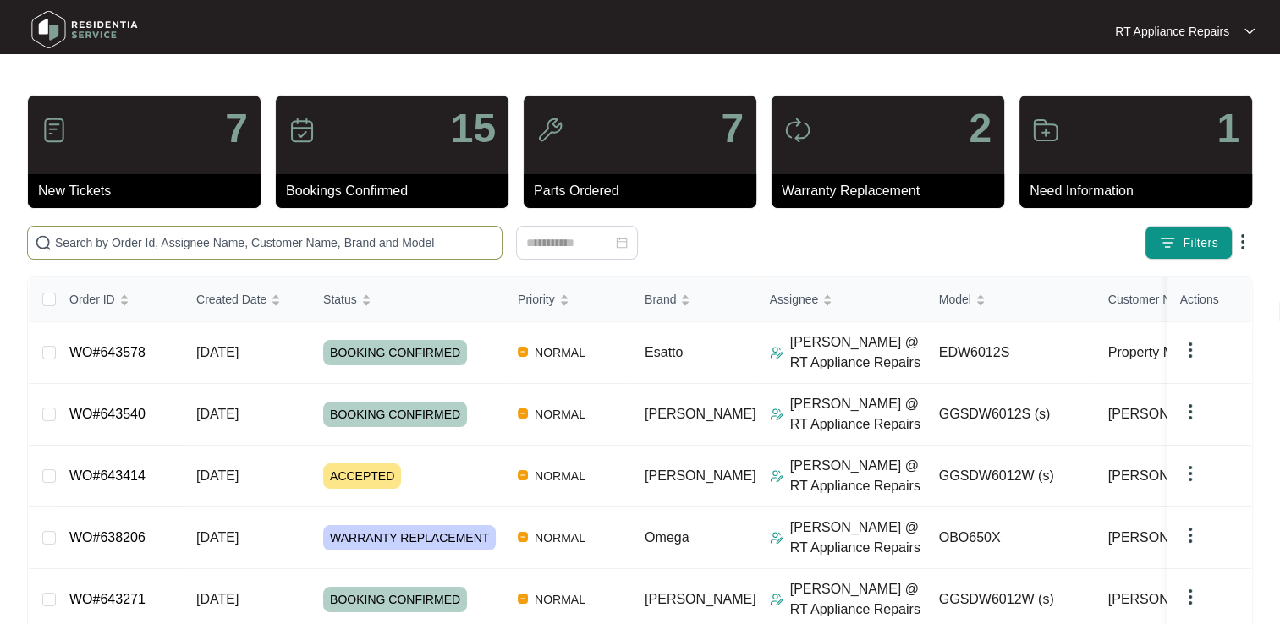
click at [146, 239] on input "text" at bounding box center [275, 243] width 440 height 19
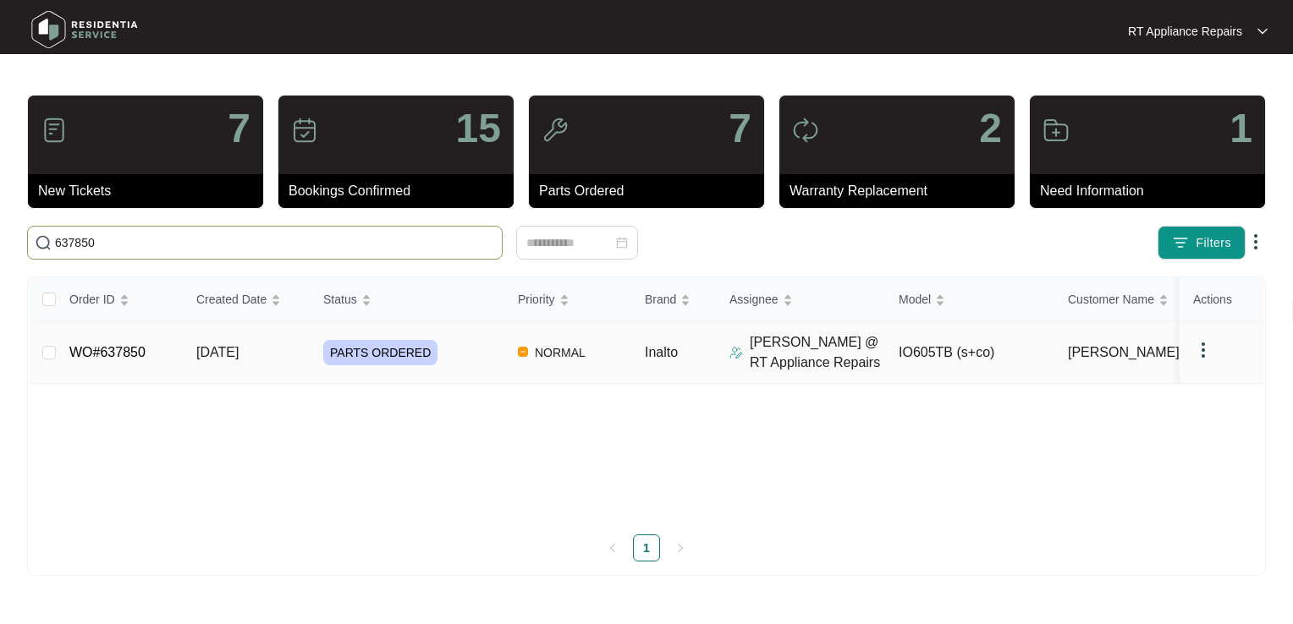
type input "637850"
click at [96, 349] on link "WO#637850" at bounding box center [107, 352] width 76 height 14
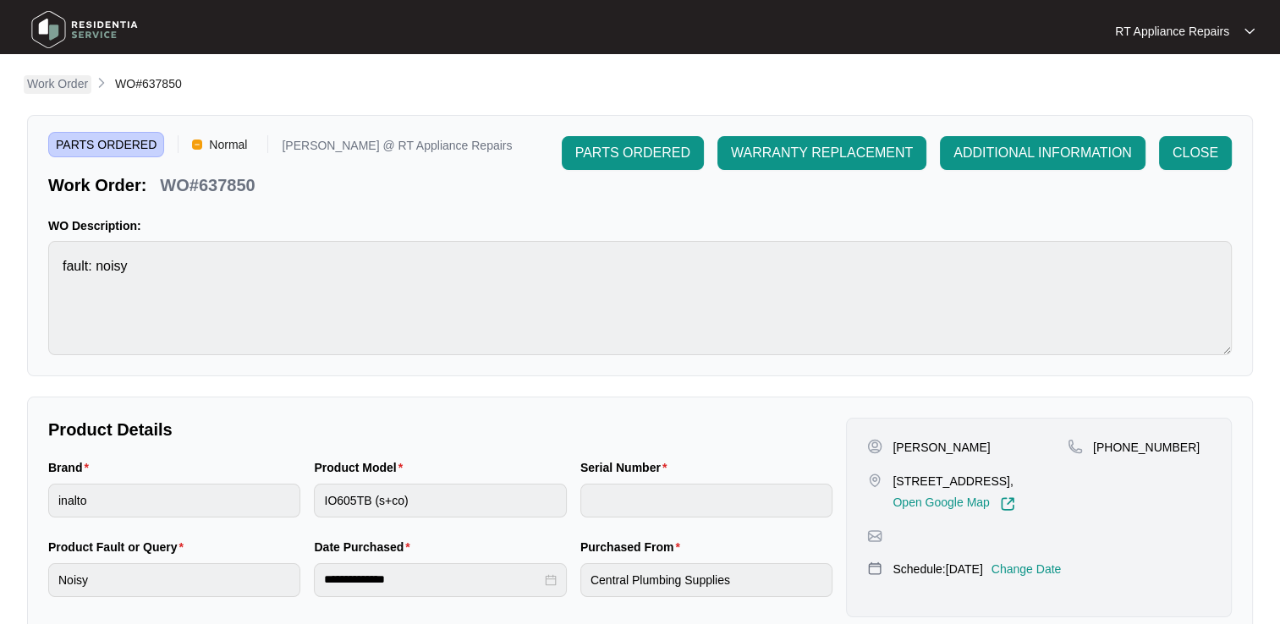
click at [68, 87] on p "Work Order" at bounding box center [57, 83] width 61 height 17
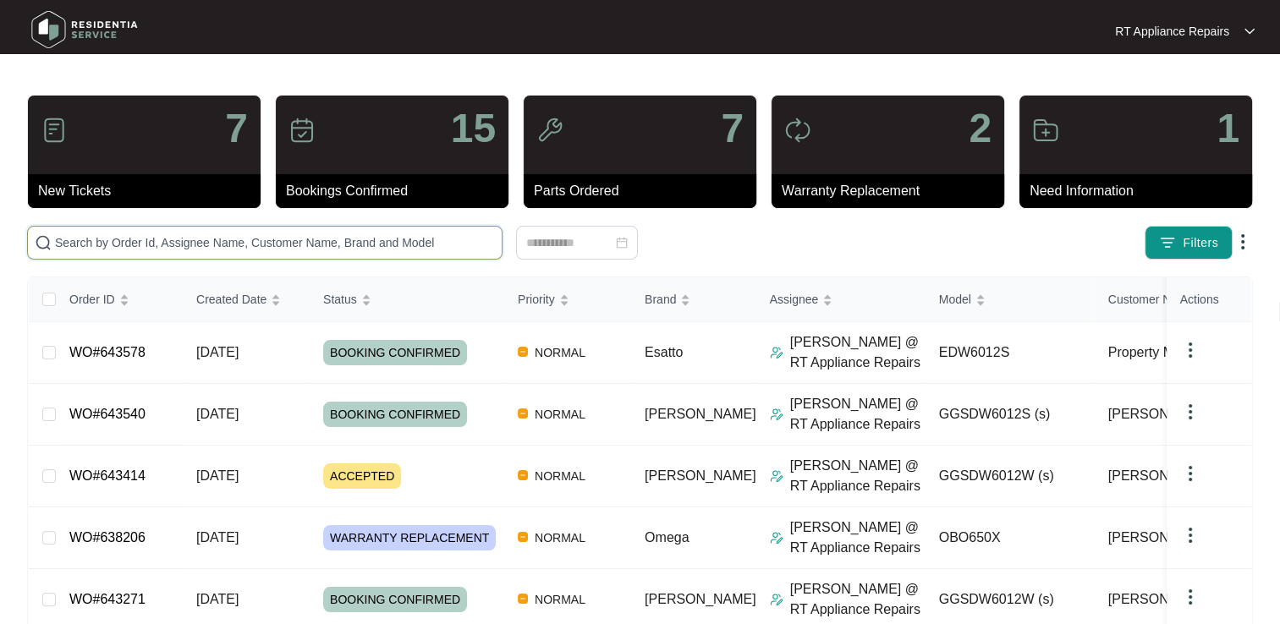
click at [189, 243] on input "text" at bounding box center [275, 243] width 440 height 19
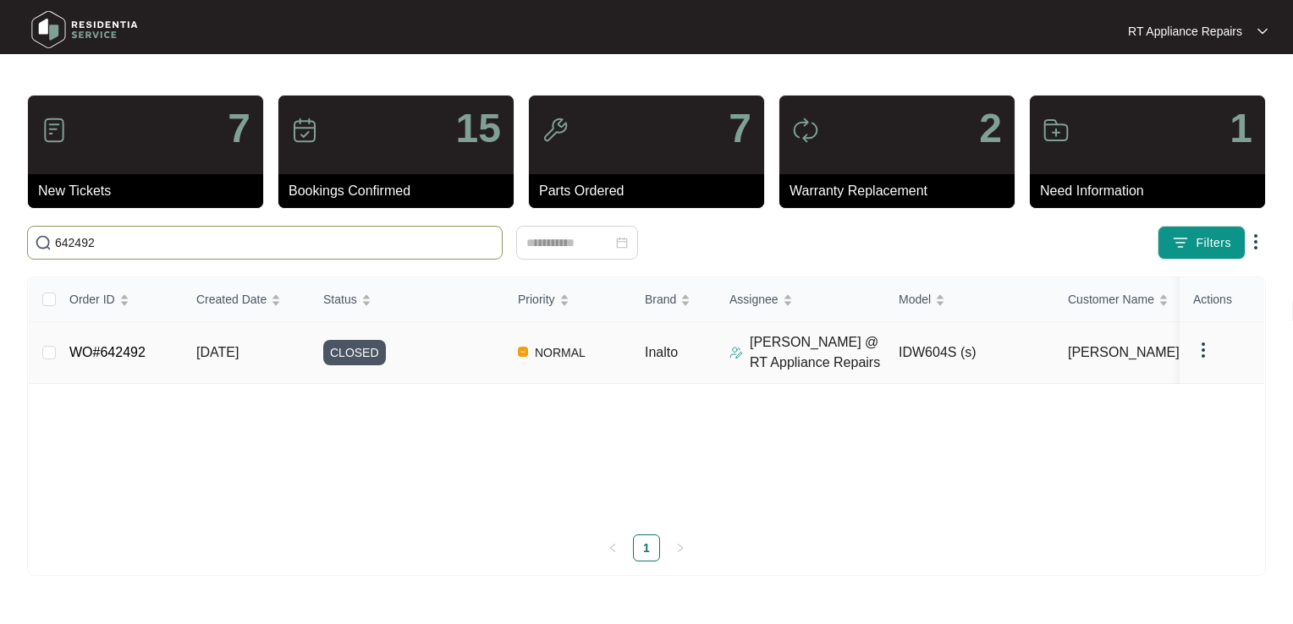
type input "642492"
click at [102, 355] on link "WO#642492" at bounding box center [107, 352] width 76 height 14
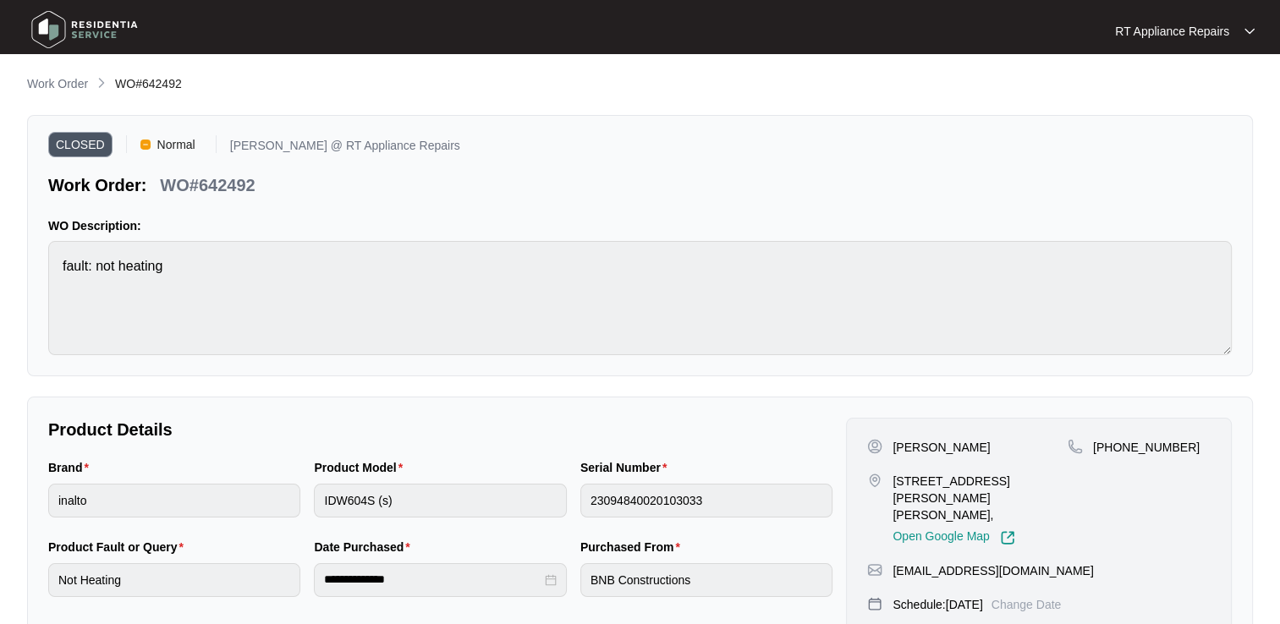
click at [1184, 25] on p "RT Appliance Repairs" at bounding box center [1172, 31] width 114 height 17
click at [1182, 91] on p "Log Out" at bounding box center [1198, 89] width 85 height 17
